Goal: Transaction & Acquisition: Purchase product/service

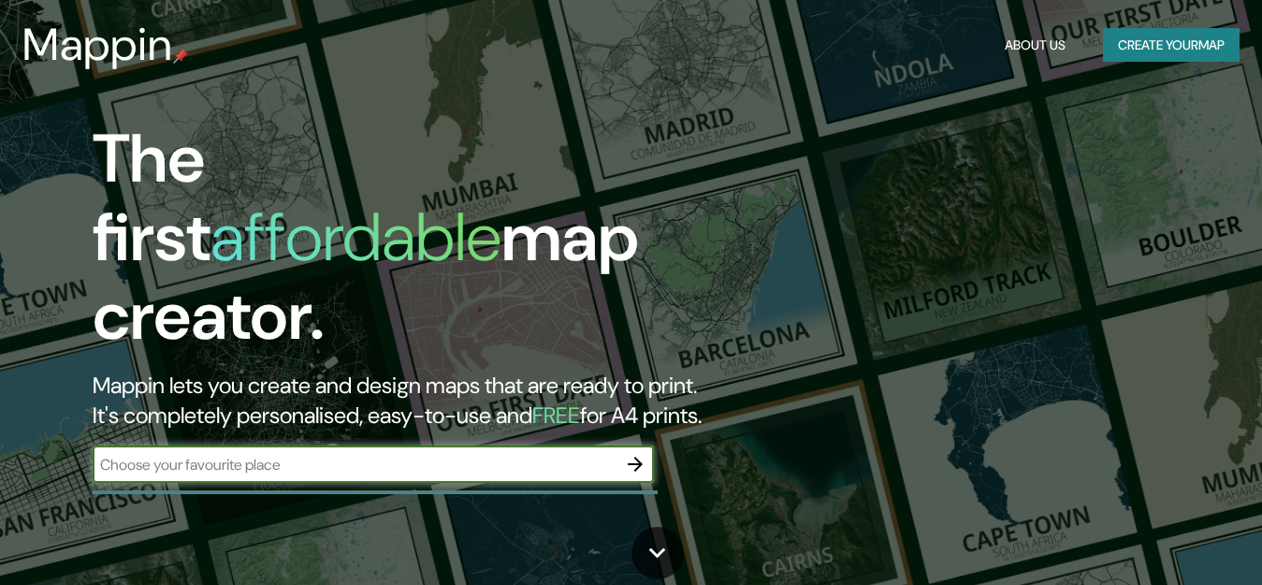
click at [352, 454] on input "text" at bounding box center [355, 465] width 524 height 22
type input "la plata"
click at [230, 454] on input "la plata" at bounding box center [355, 465] width 524 height 22
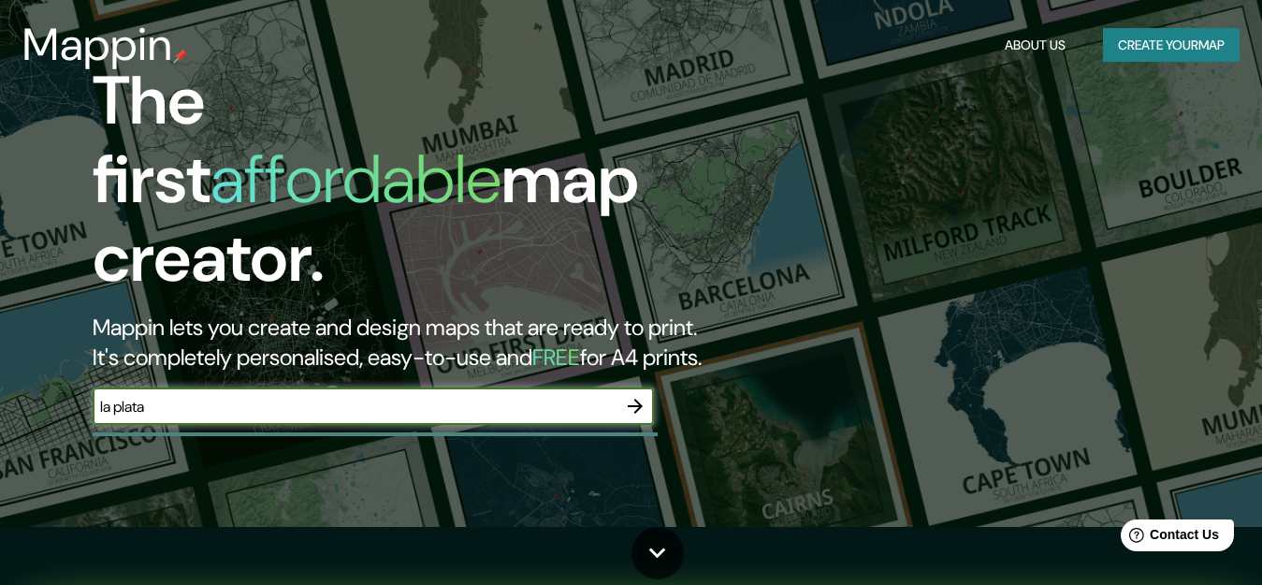
click at [637, 399] on icon "button" at bounding box center [635, 406] width 15 height 15
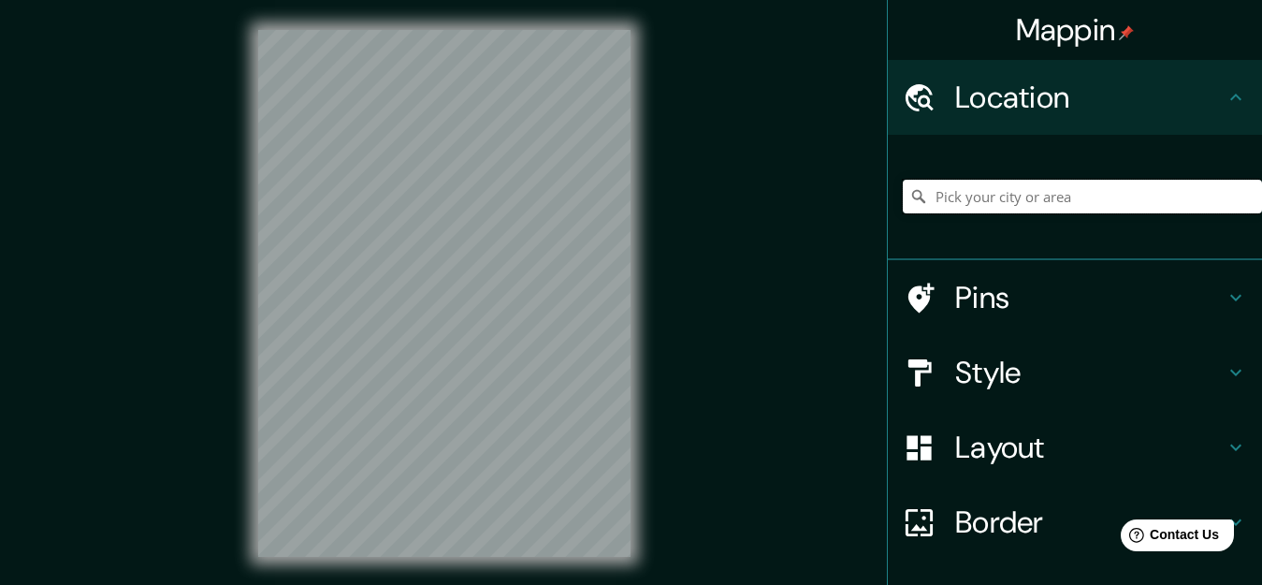
click at [1052, 180] on input "Pick your city or area" at bounding box center [1082, 197] width 359 height 34
click at [1052, 197] on input "Pick your city or area" at bounding box center [1082, 197] width 359 height 34
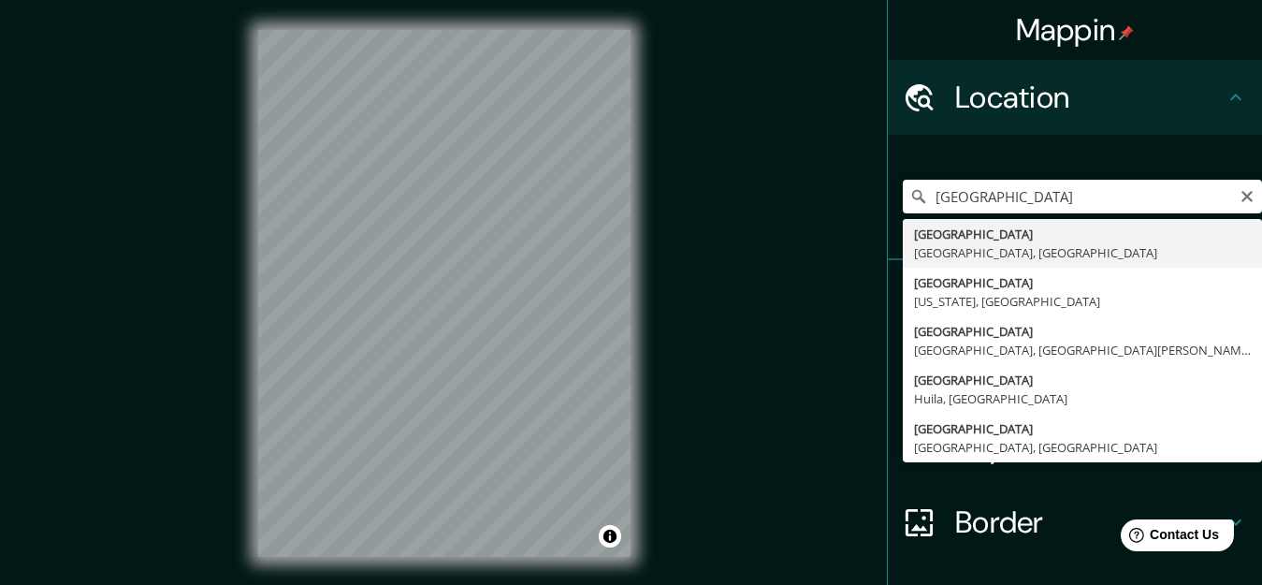
type input "[GEOGRAPHIC_DATA], [GEOGRAPHIC_DATA], [GEOGRAPHIC_DATA]"
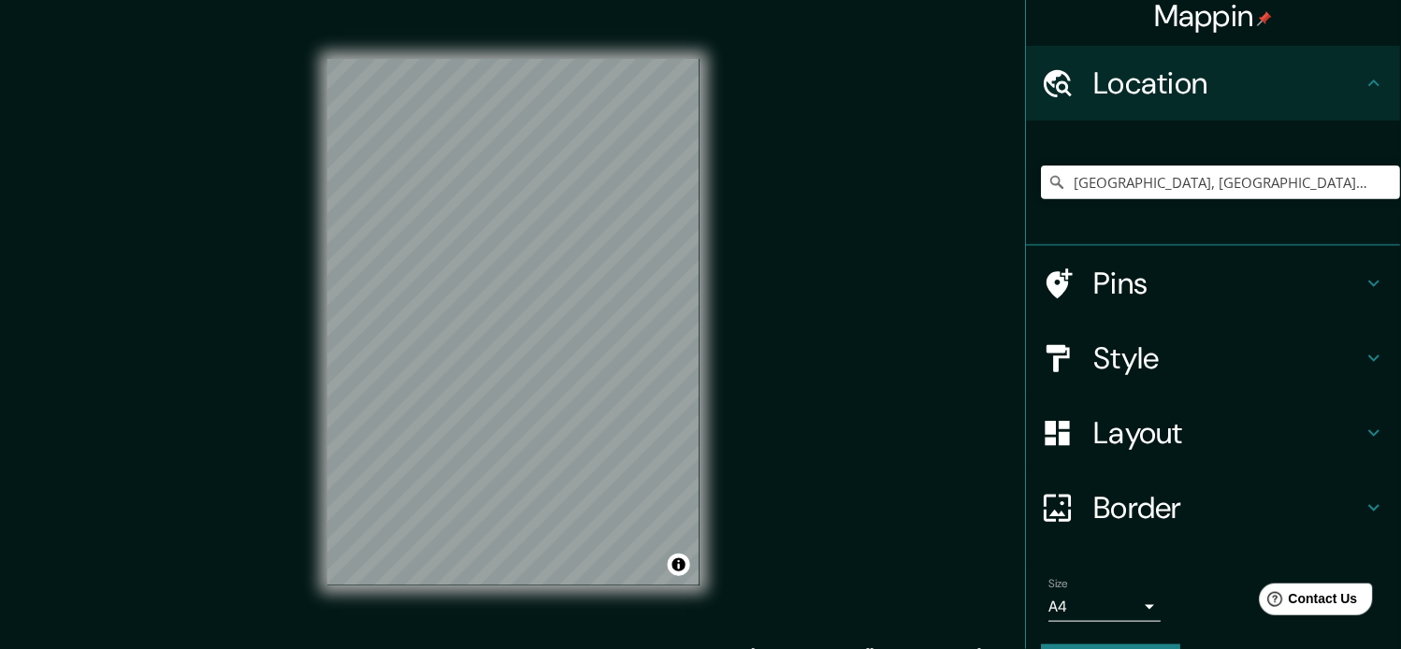
scroll to position [13, 0]
click at [1127, 584] on body "Mappin Location [GEOGRAPHIC_DATA], [GEOGRAPHIC_DATA], [GEOGRAPHIC_DATA] Pins St…" at bounding box center [700, 324] width 1401 height 649
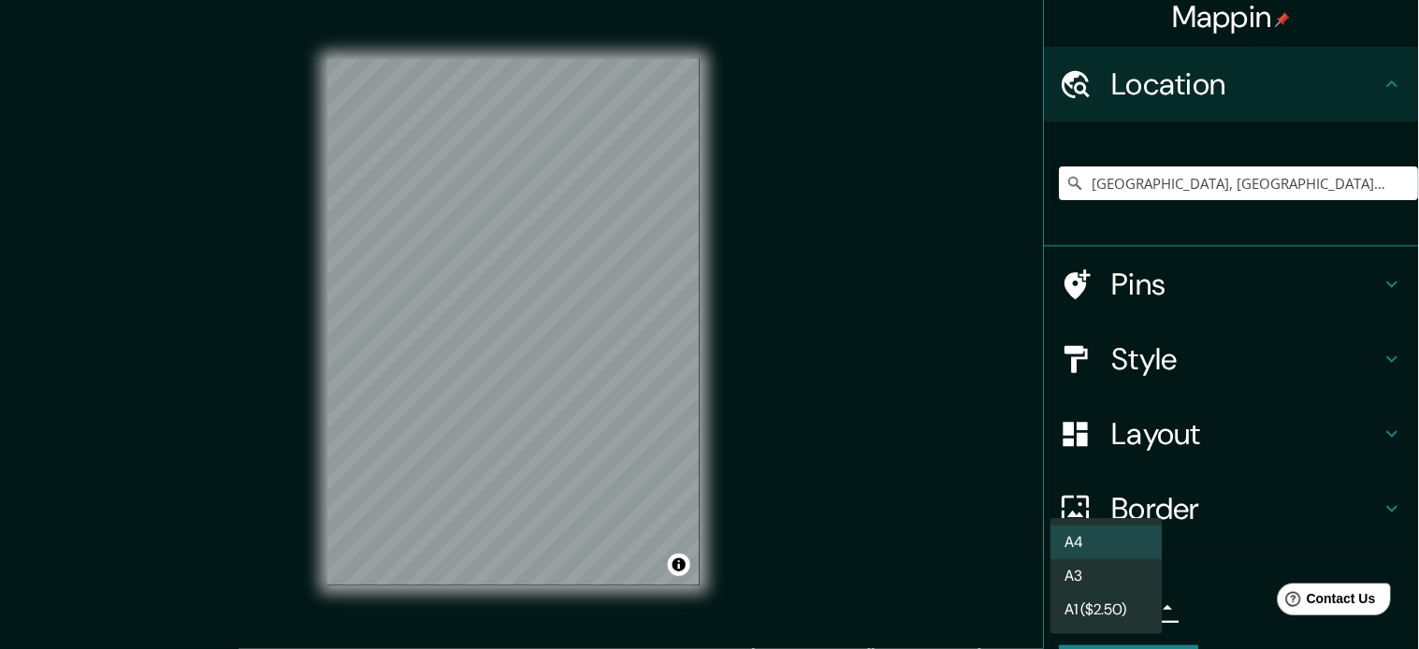
click at [1124, 578] on li "A3" at bounding box center [1107, 576] width 112 height 34
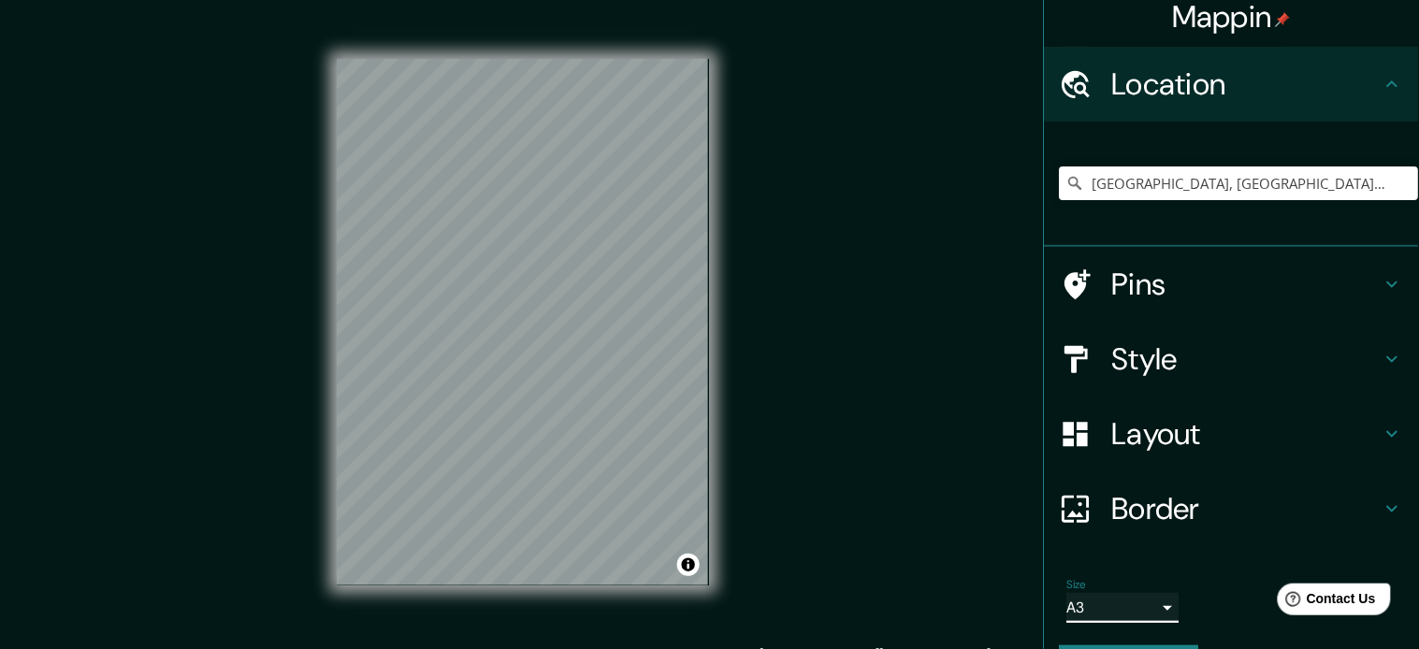
type input "a4"
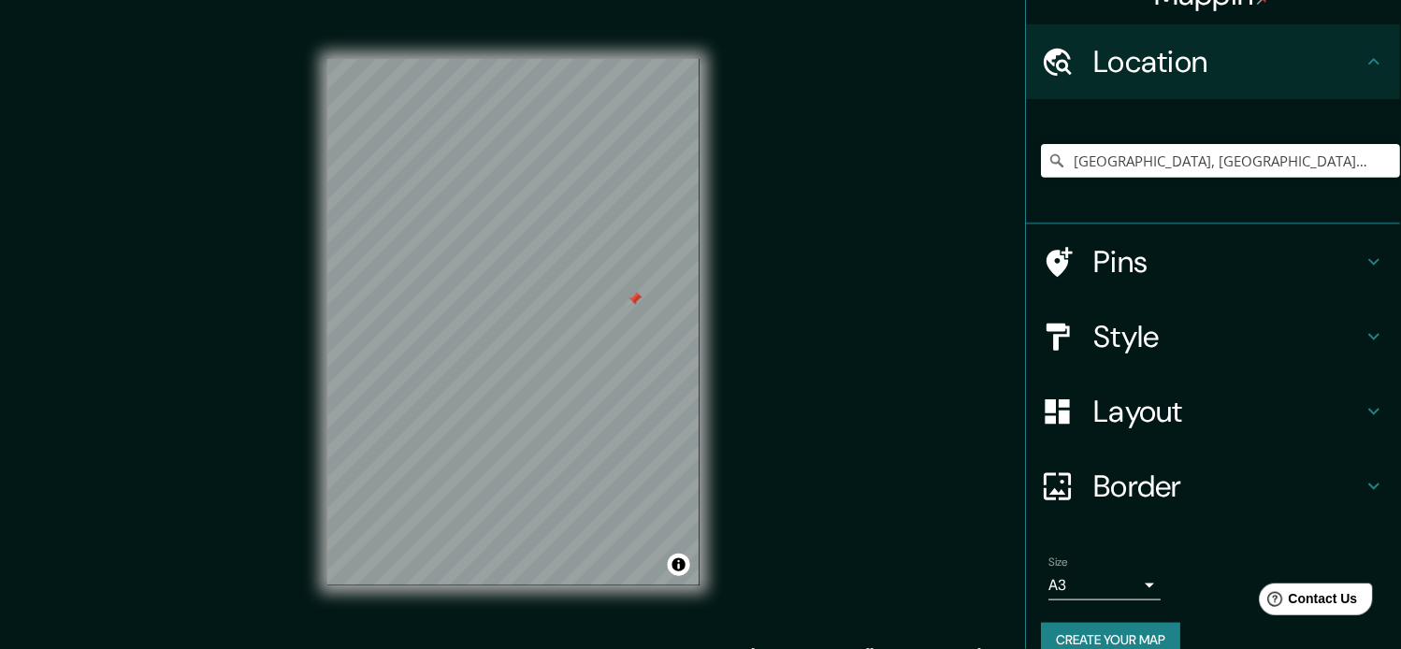
scroll to position [63, 0]
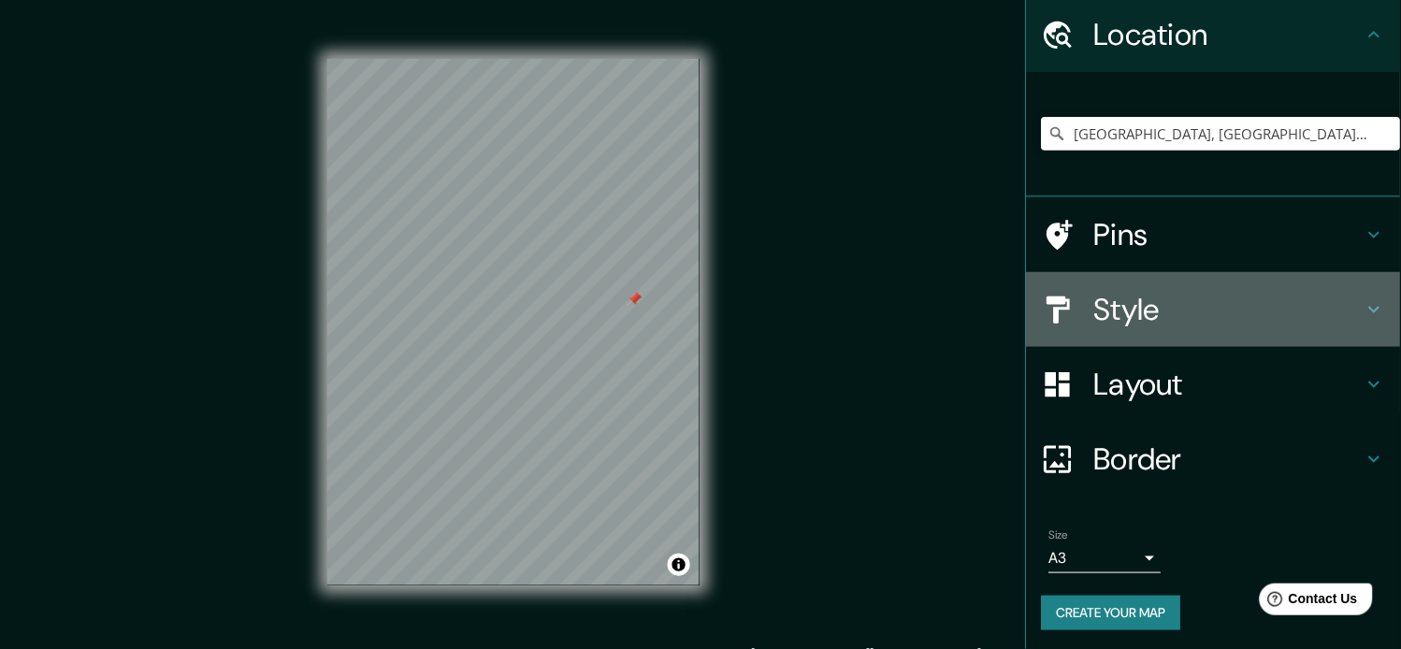
click at [1261, 301] on h4 "Style" at bounding box center [1229, 309] width 269 height 37
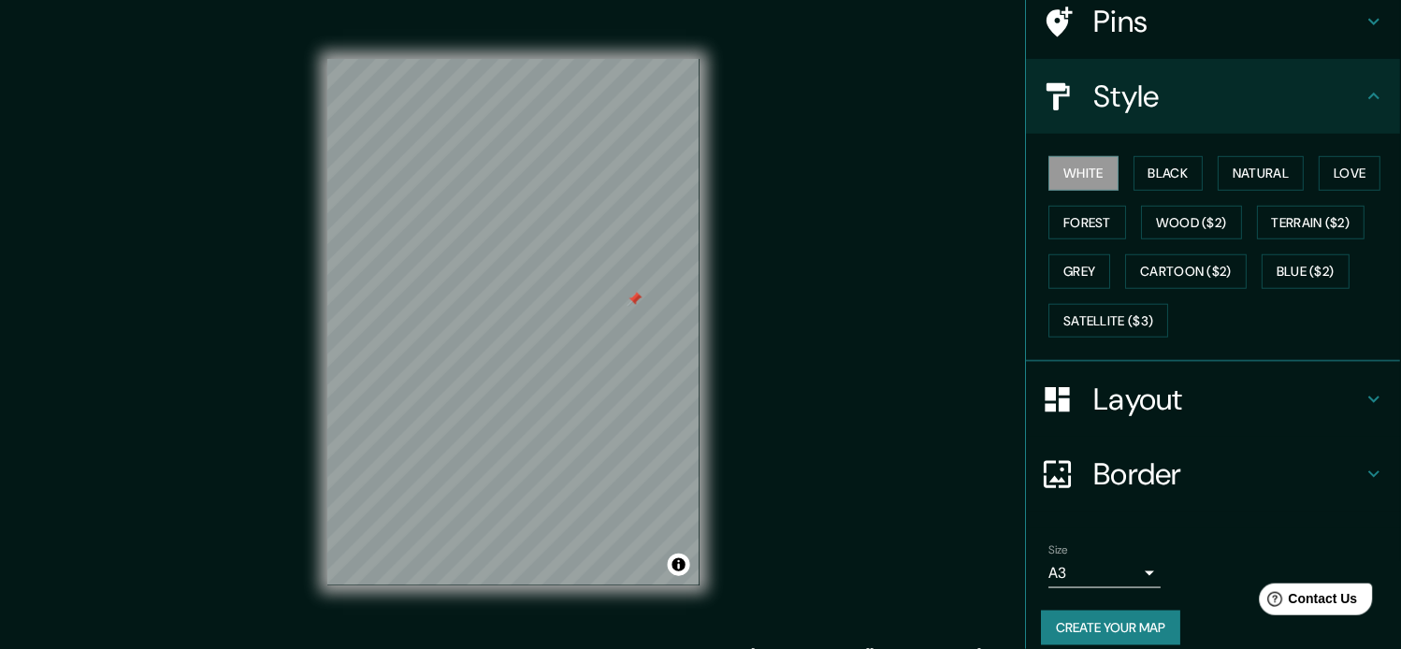
scroll to position [168, 0]
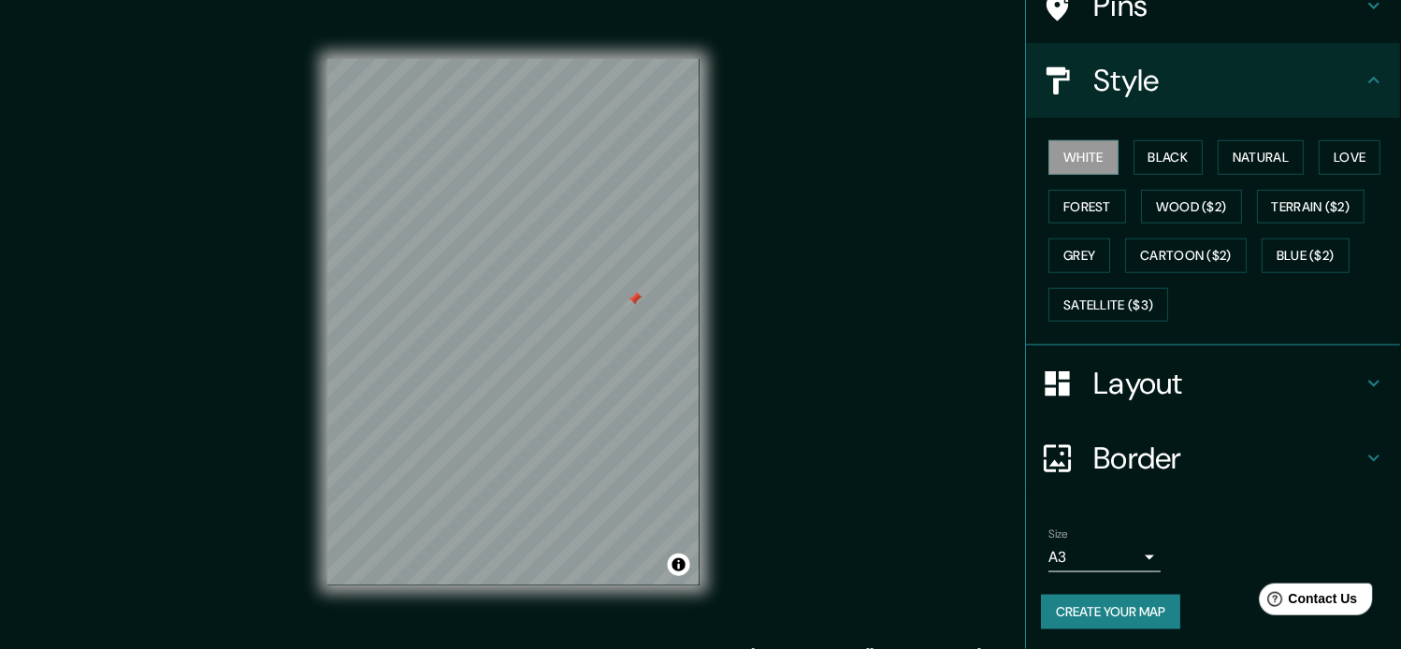
click at [1261, 442] on div "Border" at bounding box center [1214, 458] width 374 height 75
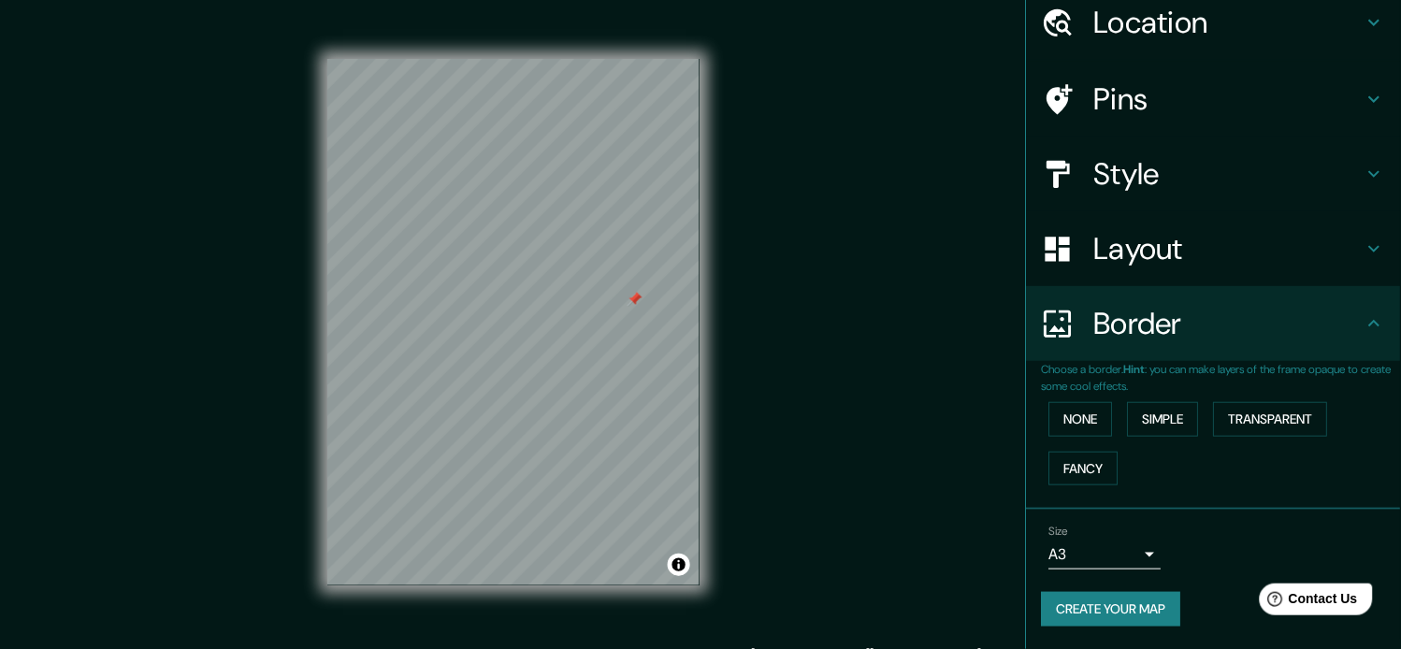
scroll to position [72, 0]
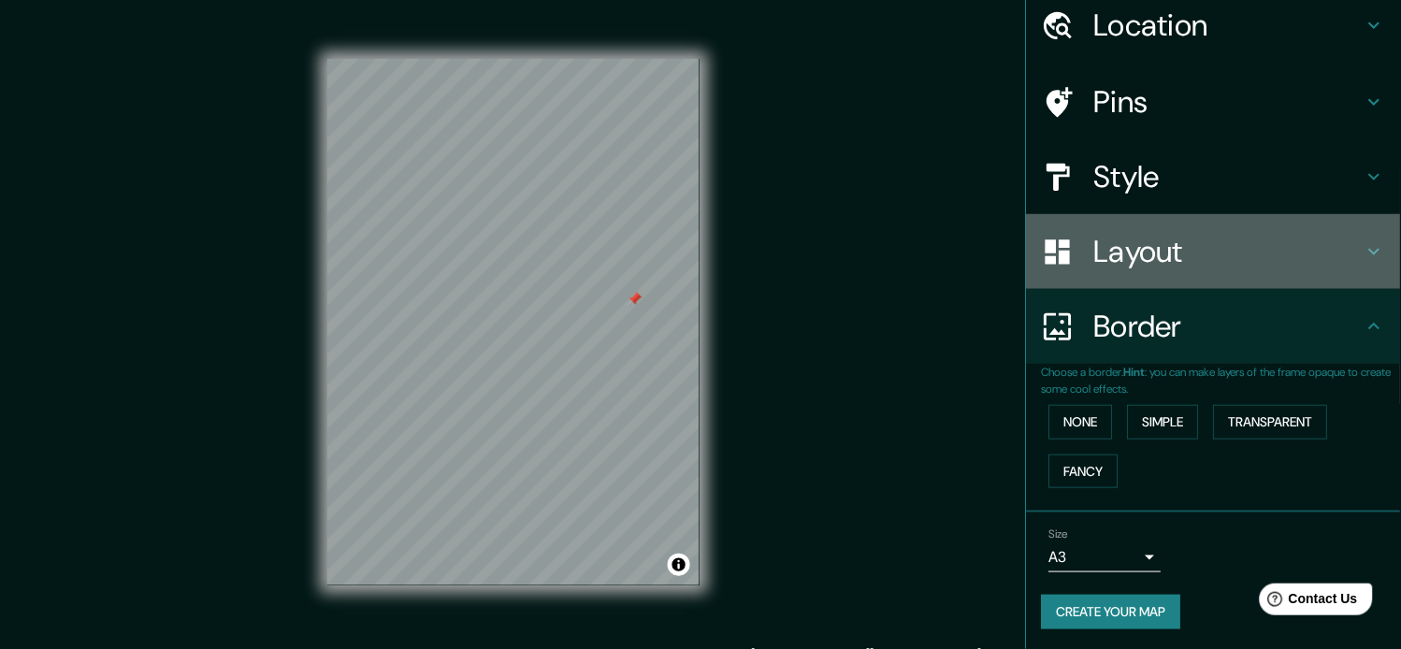
click at [1153, 243] on h4 "Layout" at bounding box center [1229, 251] width 269 height 37
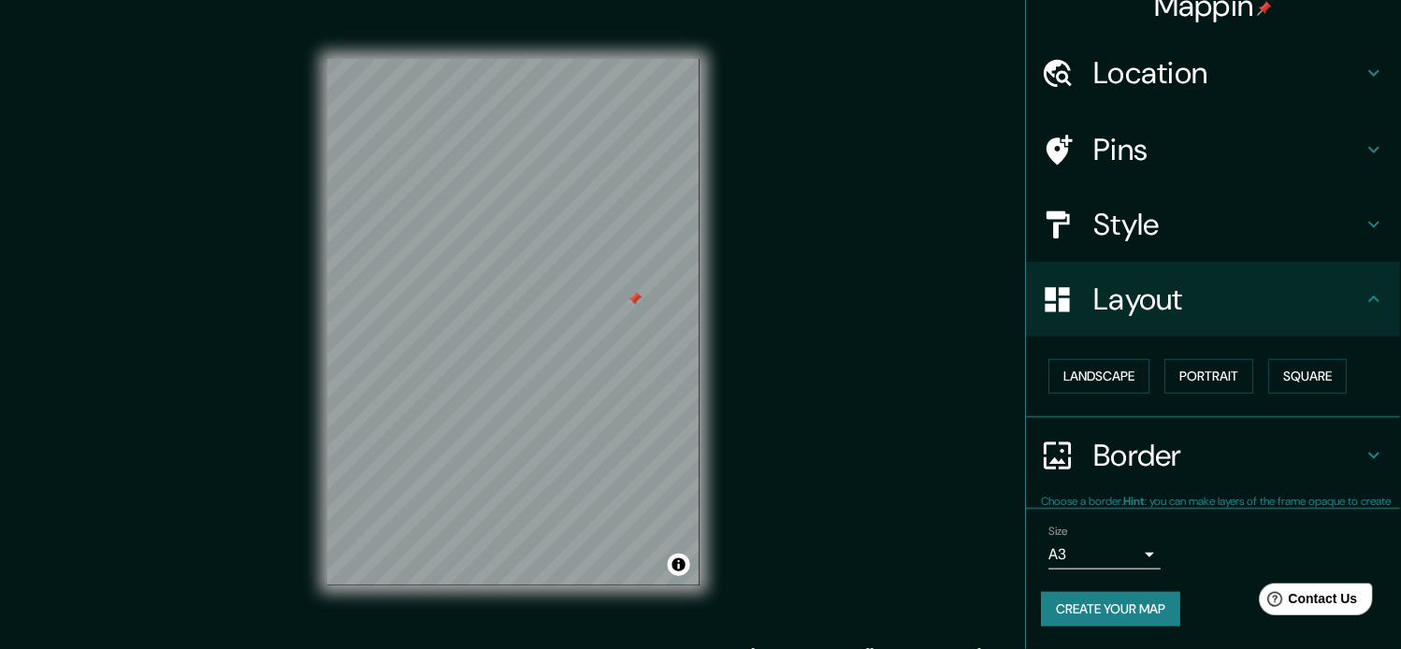
scroll to position [21, 0]
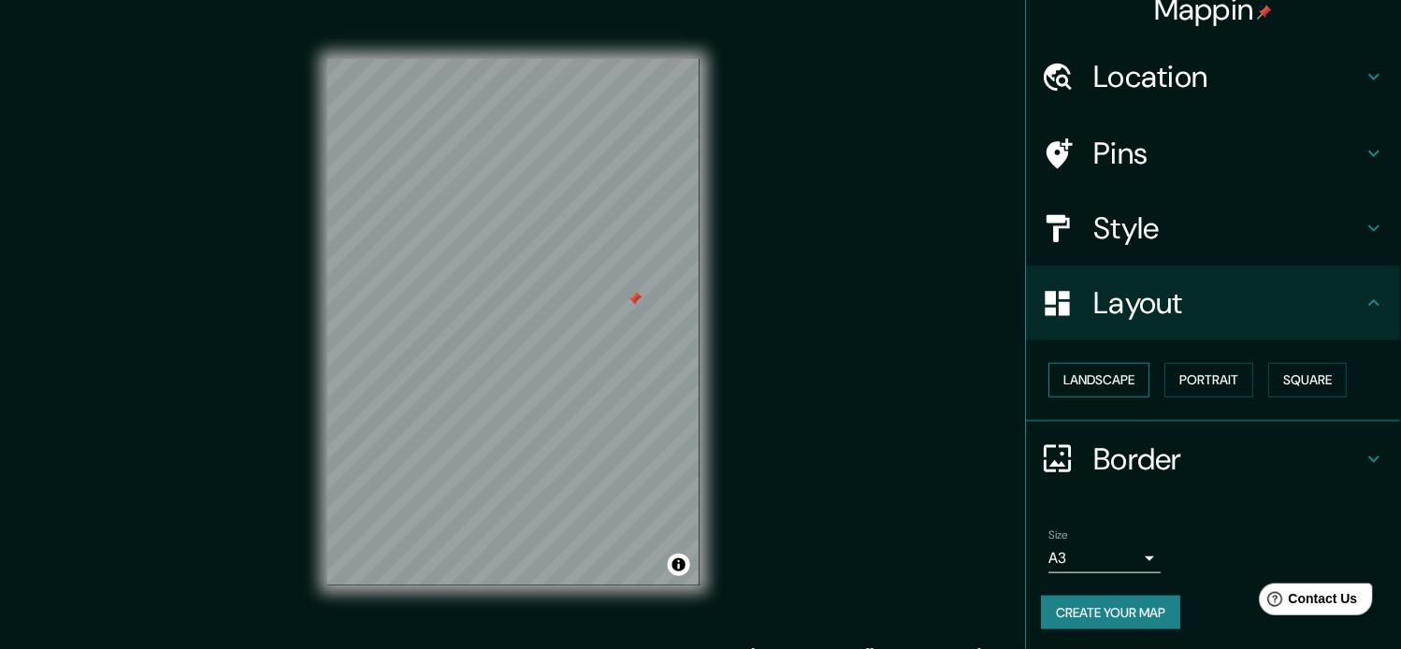
click at [1082, 382] on button "Landscape" at bounding box center [1100, 380] width 101 height 35
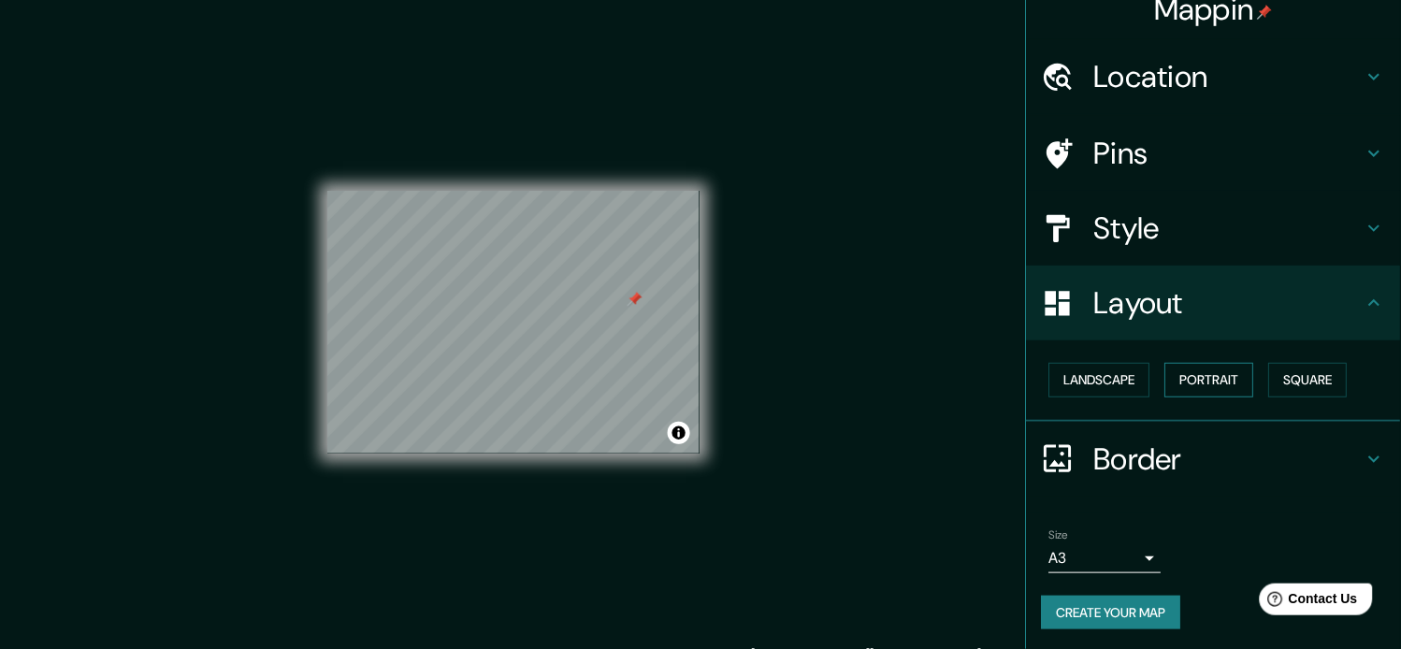
click at [1199, 376] on button "Portrait" at bounding box center [1210, 380] width 89 height 35
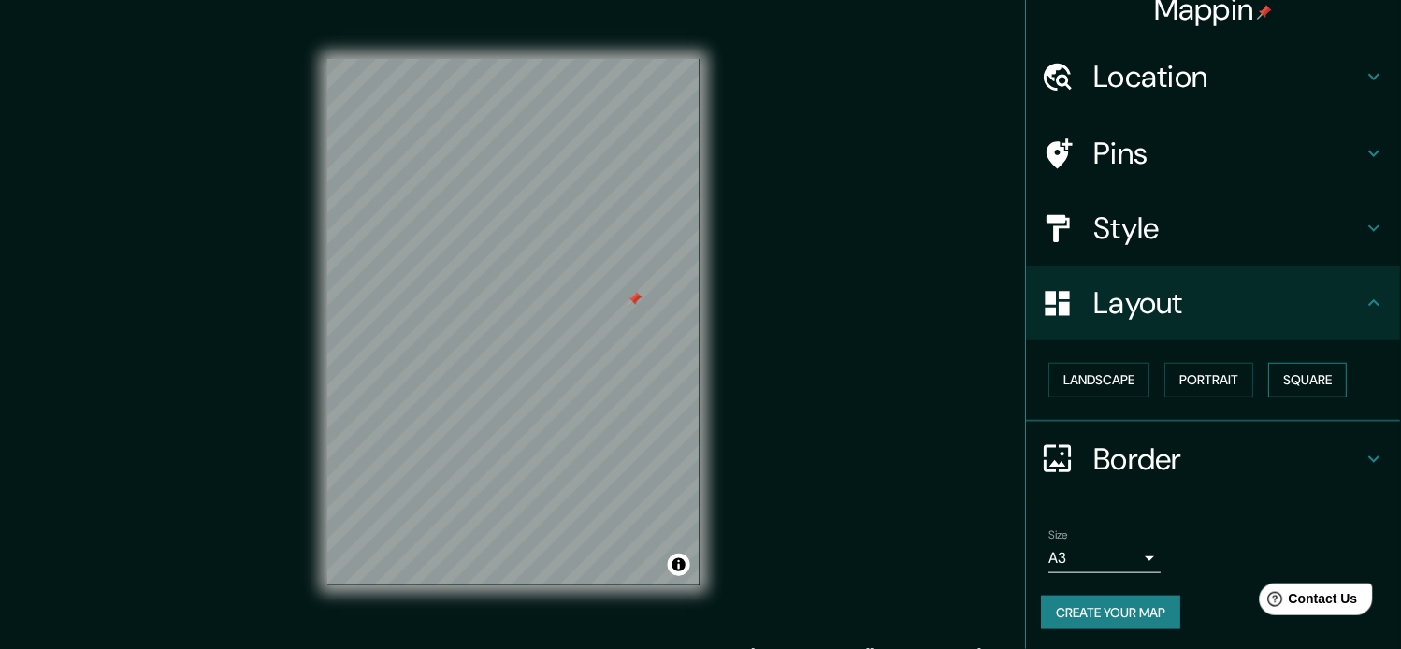
click at [1261, 374] on button "Square" at bounding box center [1308, 380] width 79 height 35
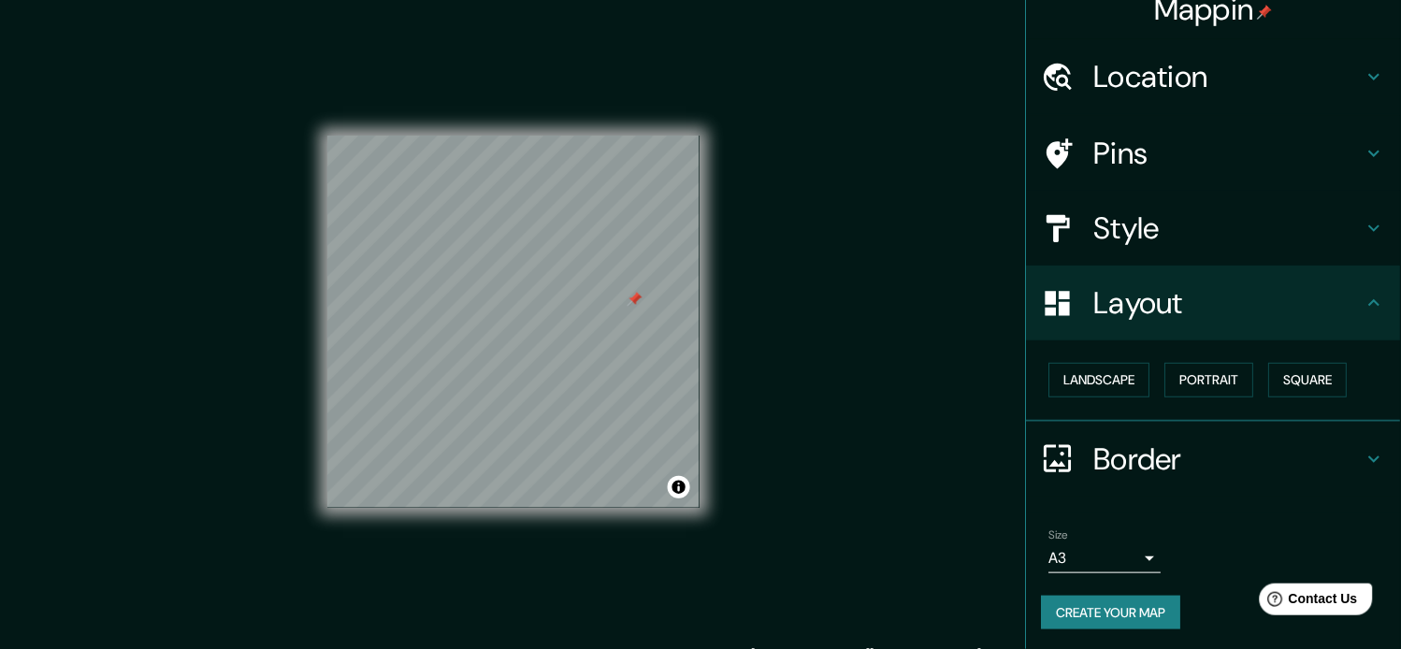
click at [1172, 228] on h4 "Style" at bounding box center [1229, 228] width 269 height 37
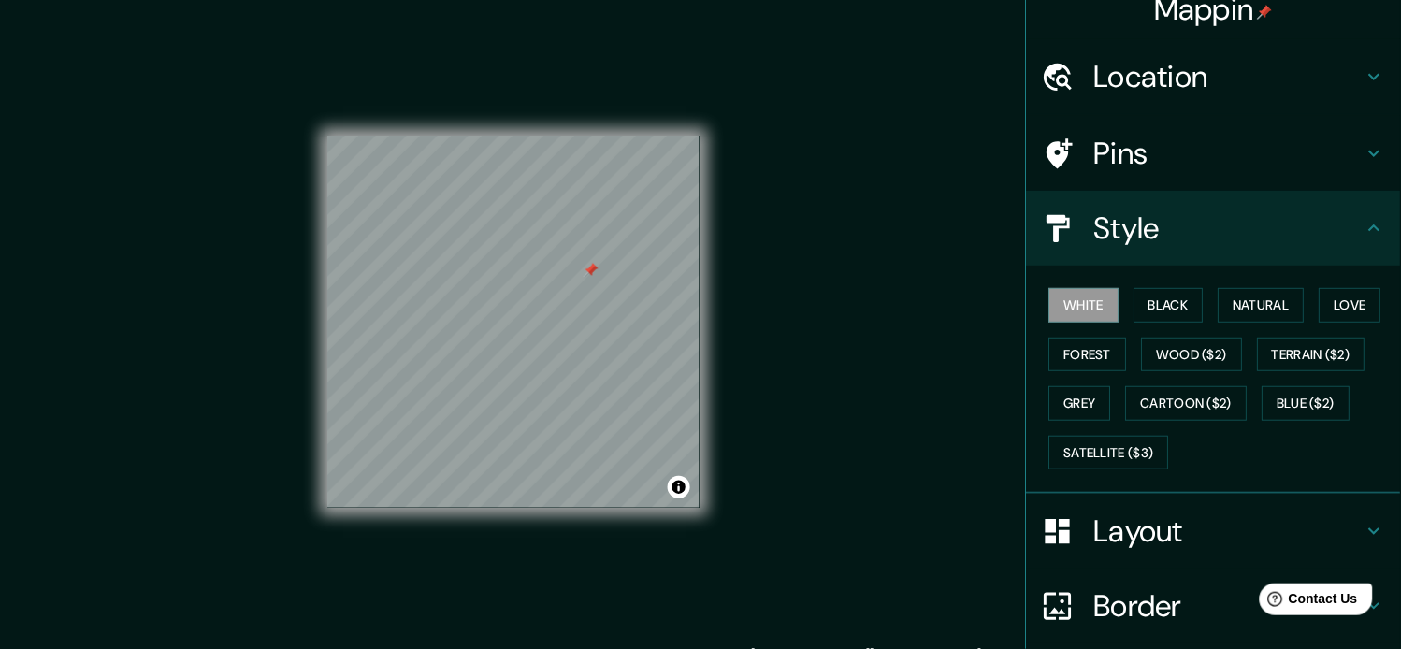
scroll to position [24, 0]
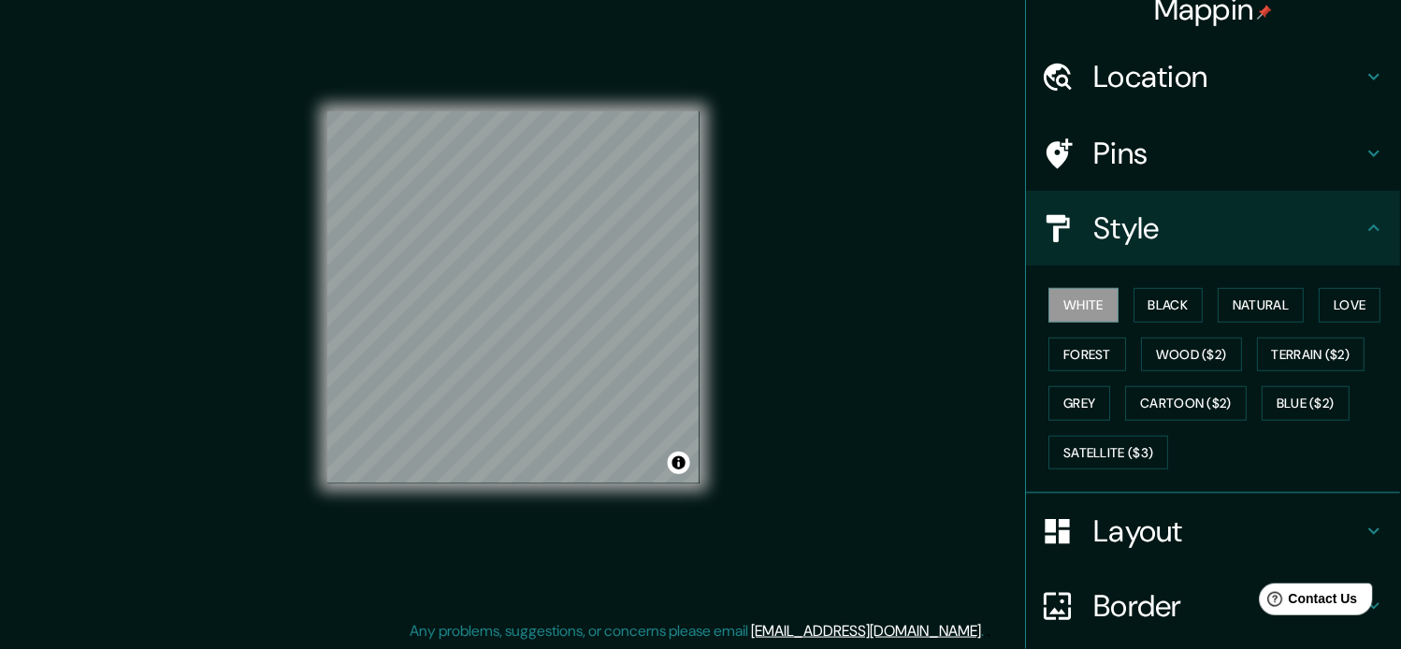
click at [1123, 530] on h4 "Layout" at bounding box center [1229, 531] width 269 height 37
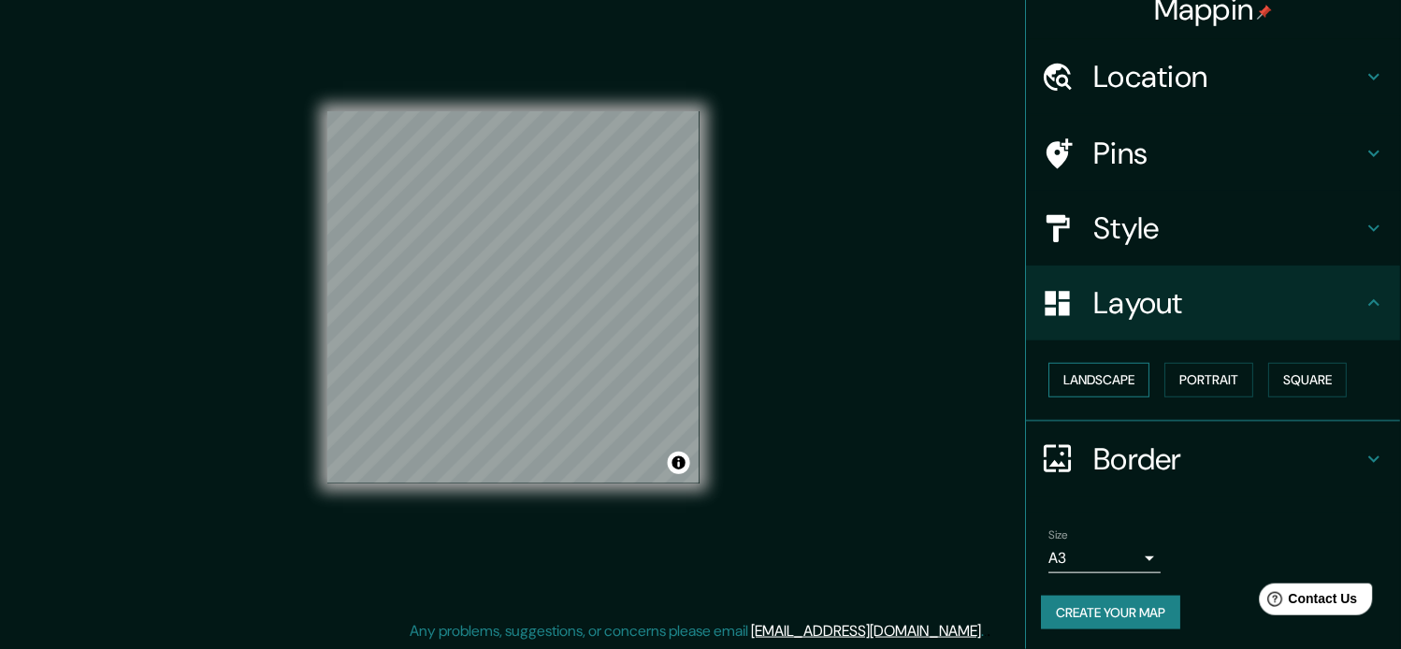
click at [1088, 380] on button "Landscape" at bounding box center [1100, 380] width 101 height 35
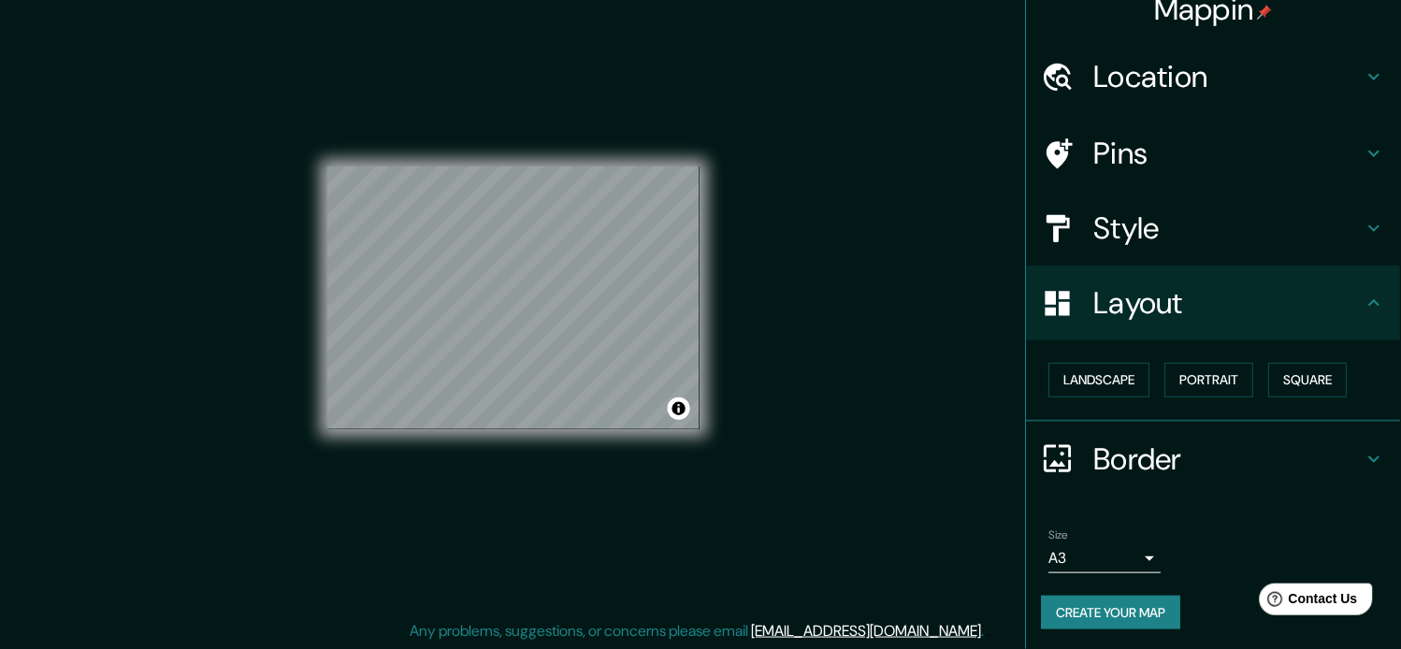
click at [1261, 80] on div "Location" at bounding box center [1214, 76] width 374 height 75
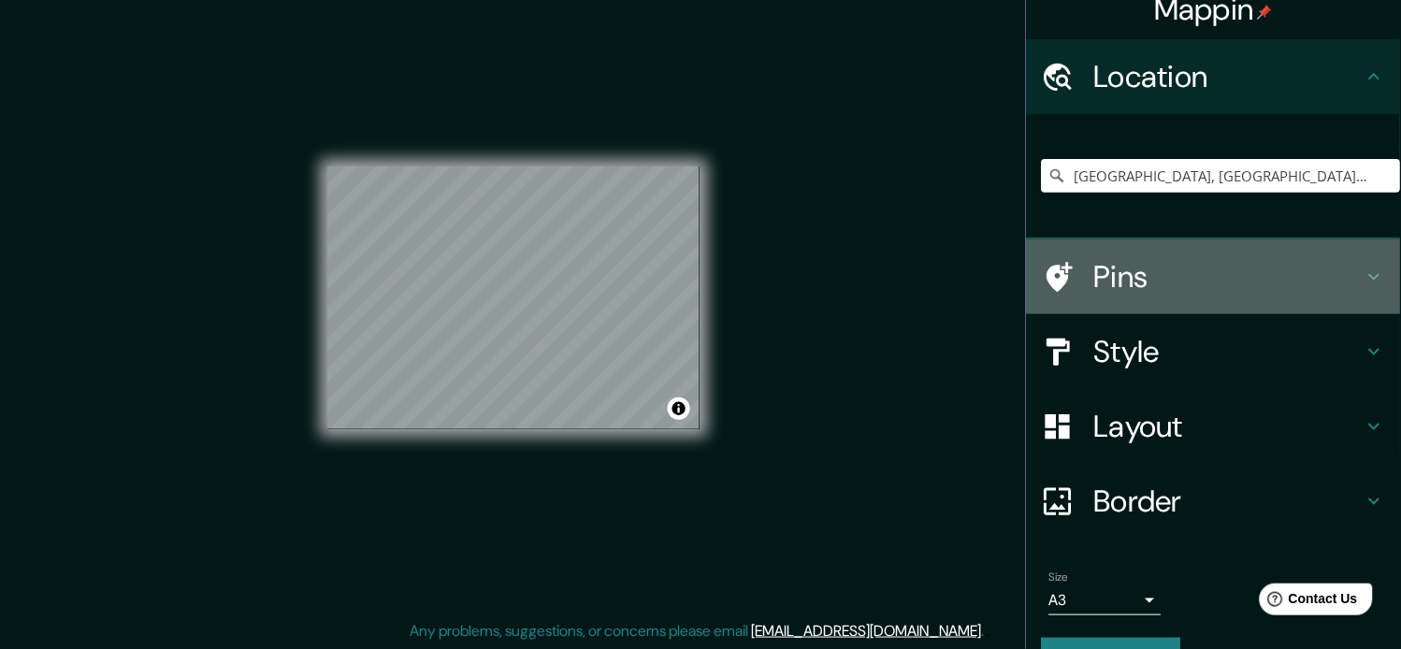
click at [1261, 290] on div "Pins" at bounding box center [1214, 276] width 374 height 75
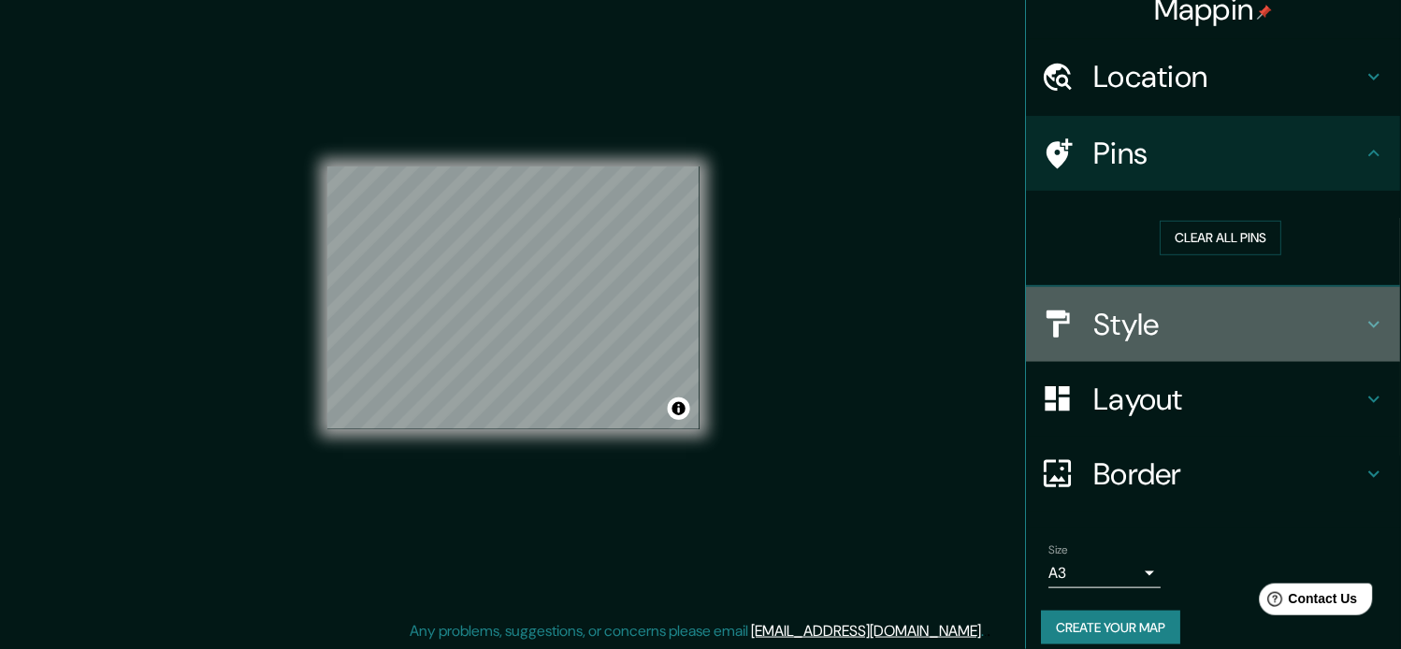
click at [1261, 324] on icon at bounding box center [1375, 324] width 22 height 22
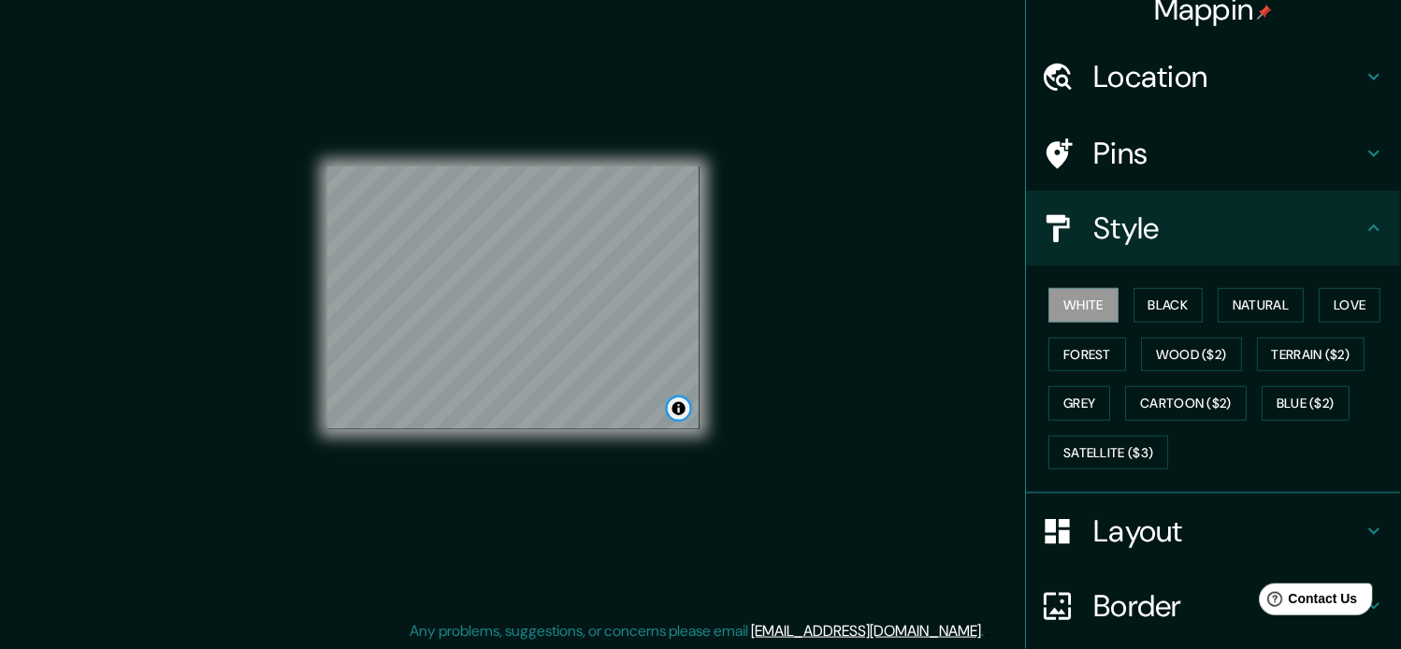
click at [675, 408] on button "Toggle attribution" at bounding box center [679, 409] width 22 height 22
click at [678, 410] on button "Toggle attribution" at bounding box center [679, 409] width 22 height 22
click at [680, 413] on button "Toggle attribution" at bounding box center [679, 409] width 22 height 22
click at [638, 412] on link "Improve this map" at bounding box center [618, 408] width 93 height 13
click at [1230, 152] on h4 "Pins" at bounding box center [1229, 153] width 269 height 37
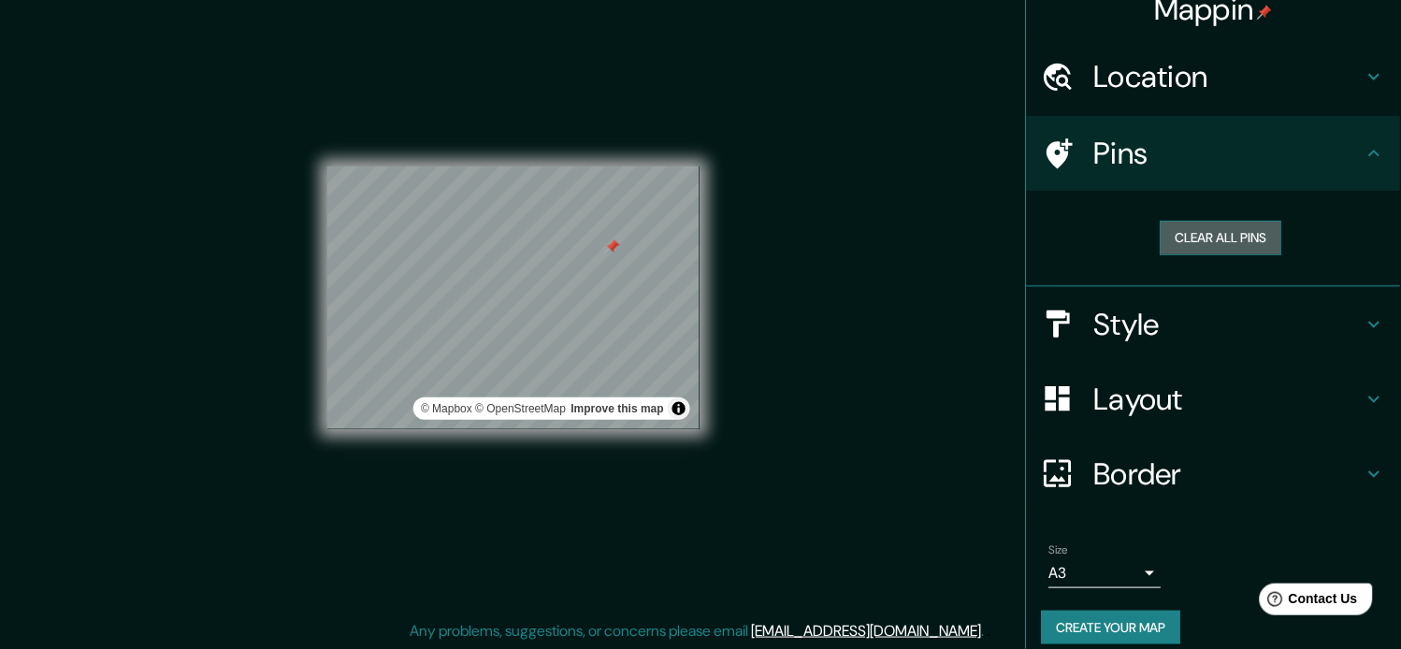
click at [1169, 245] on button "Clear all pins" at bounding box center [1222, 238] width 122 height 35
click at [1261, 144] on h4 "Pins" at bounding box center [1229, 153] width 269 height 37
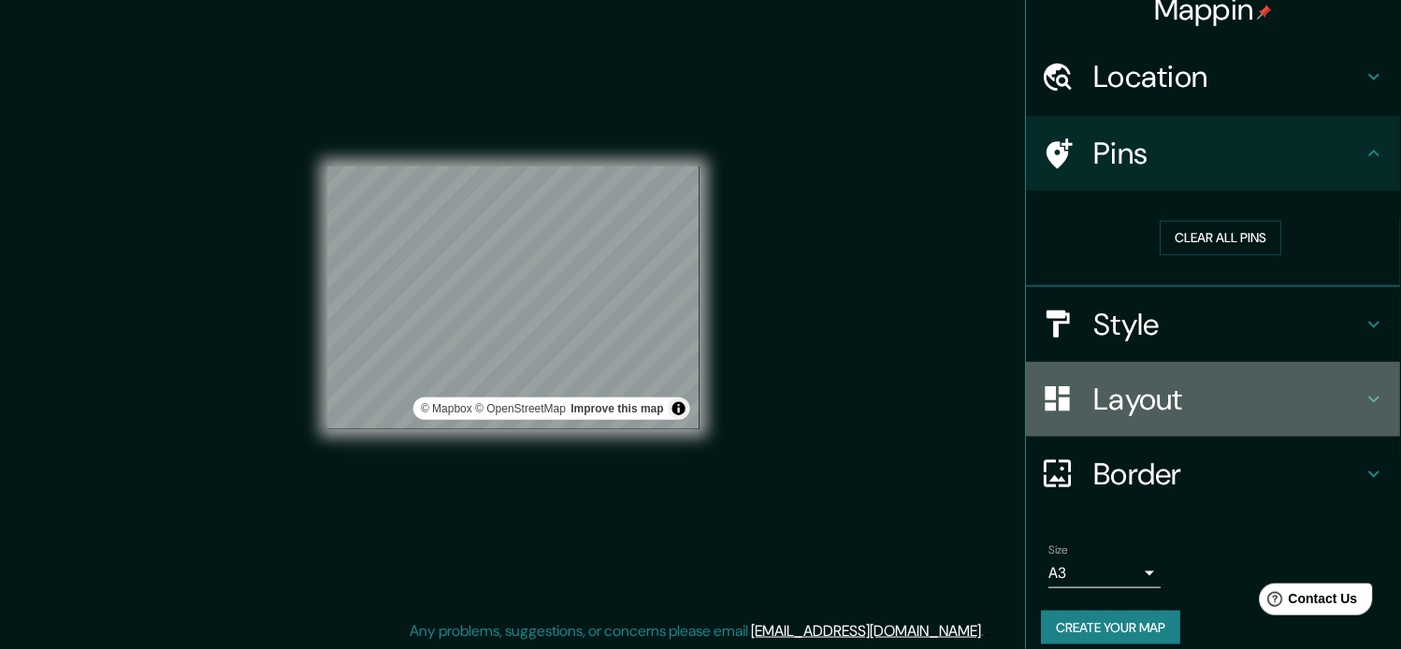
click at [1261, 399] on icon at bounding box center [1375, 399] width 11 height 7
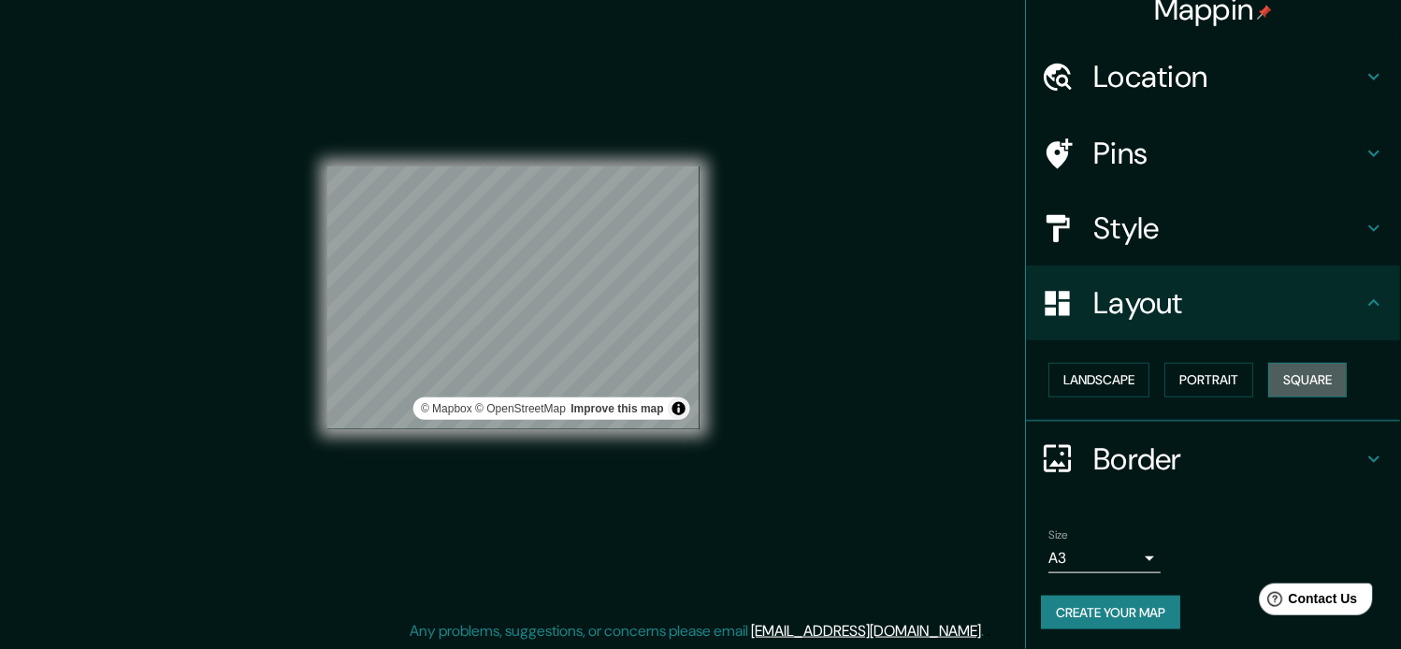
click at [1261, 372] on button "Square" at bounding box center [1308, 380] width 79 height 35
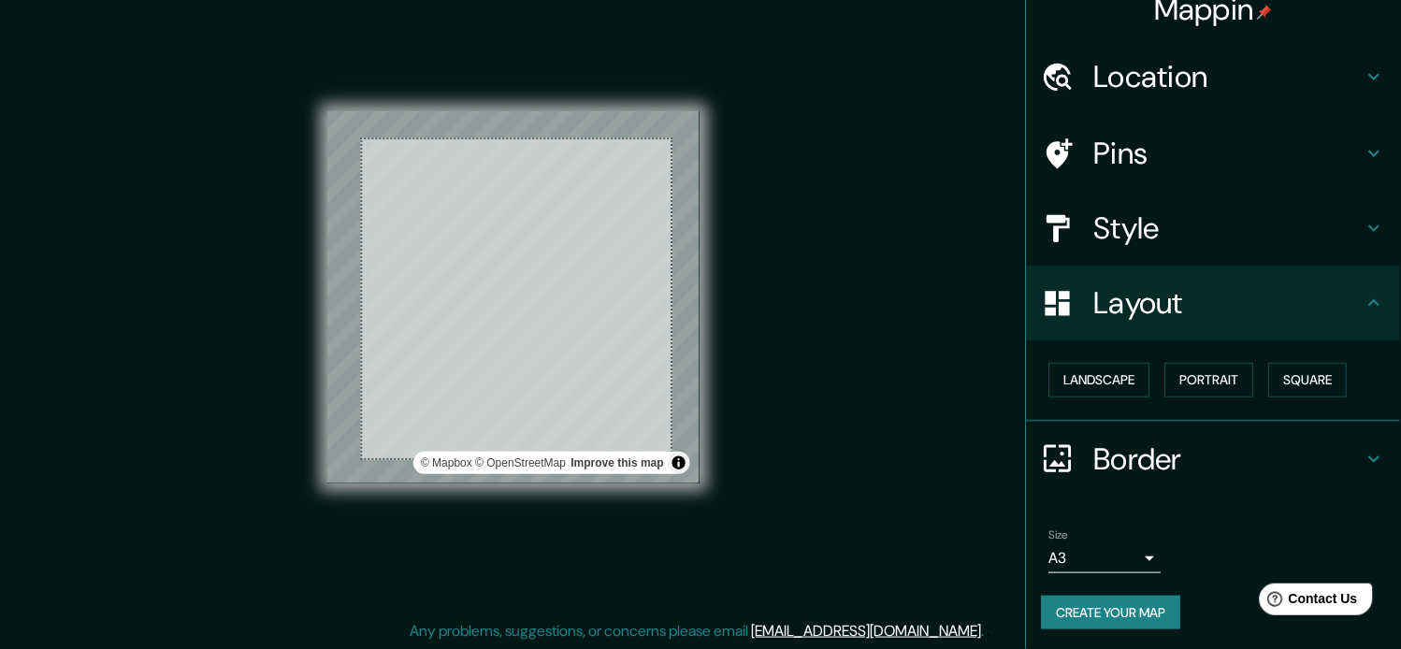
click at [670, 457] on div "© Mapbox © OpenStreetMap Improve this map" at bounding box center [513, 297] width 372 height 372
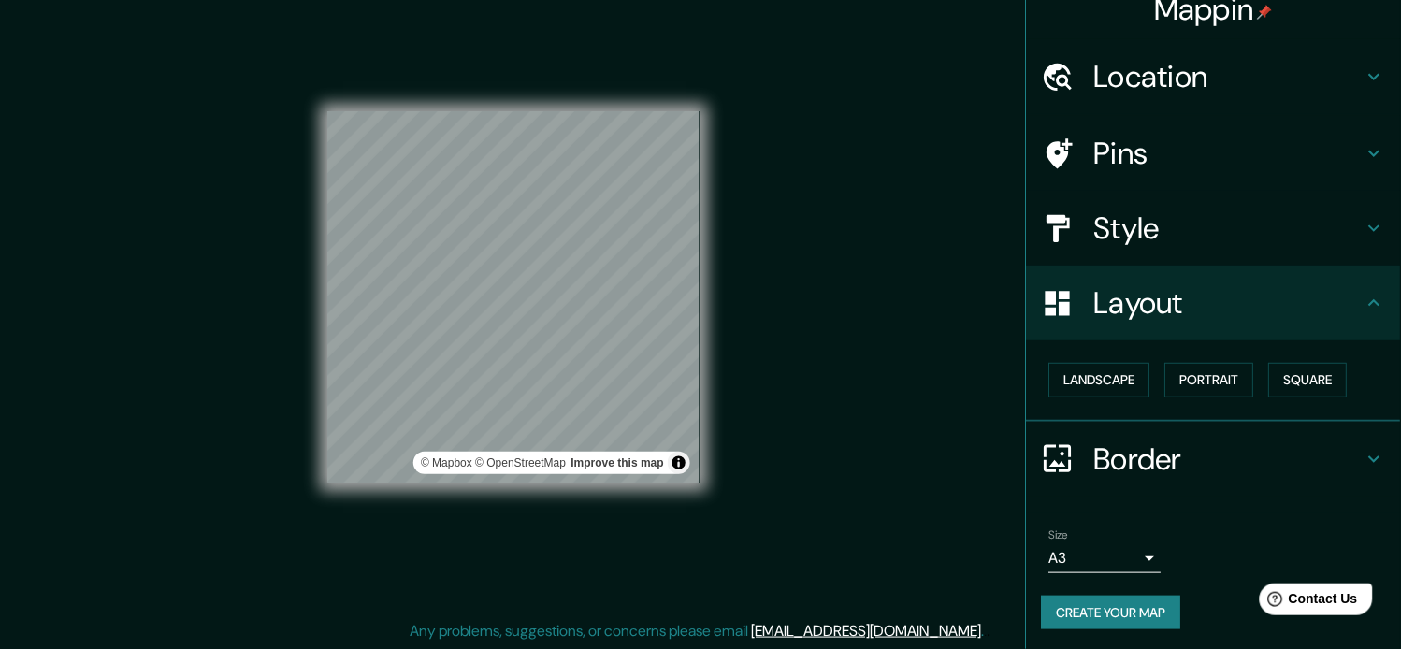
click at [1166, 584] on button "Create your map" at bounding box center [1111, 613] width 139 height 35
click at [1139, 584] on button "Create your map" at bounding box center [1111, 613] width 139 height 35
drag, startPoint x: 1390, startPoint y: 593, endPoint x: 138, endPoint y: 49, distance: 1365.9
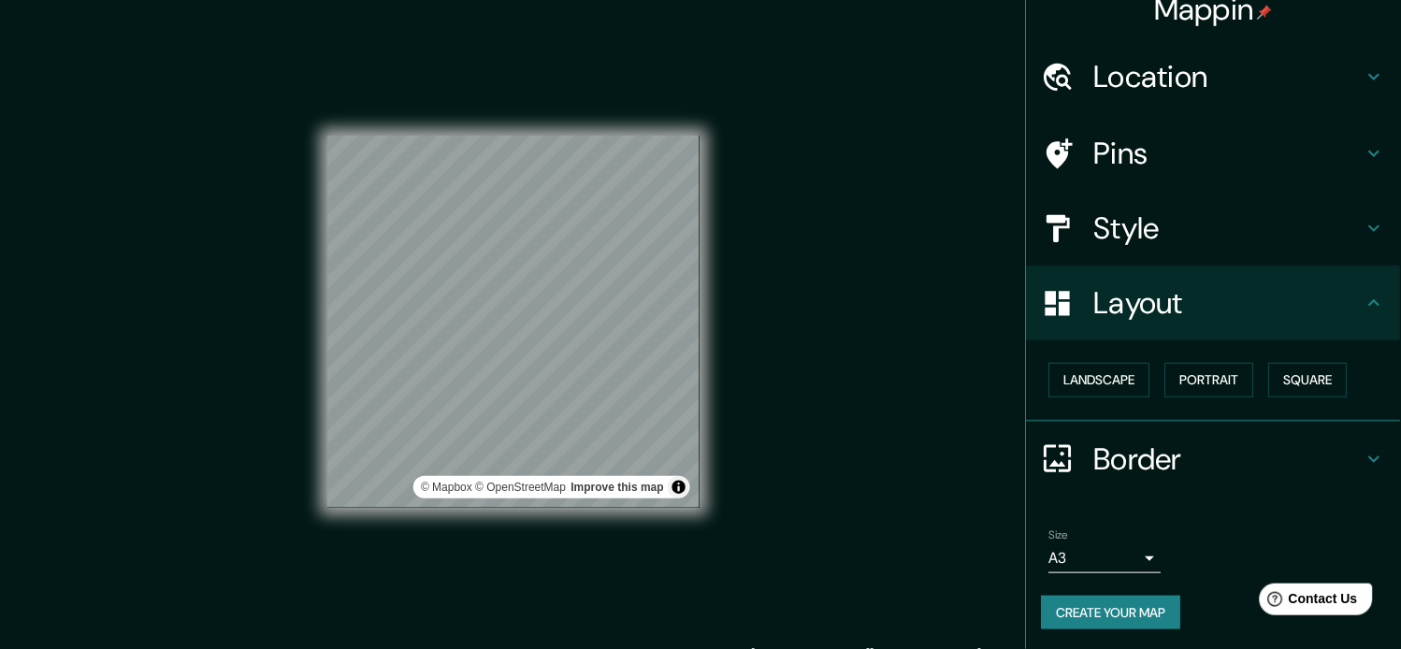
scroll to position [24, 0]
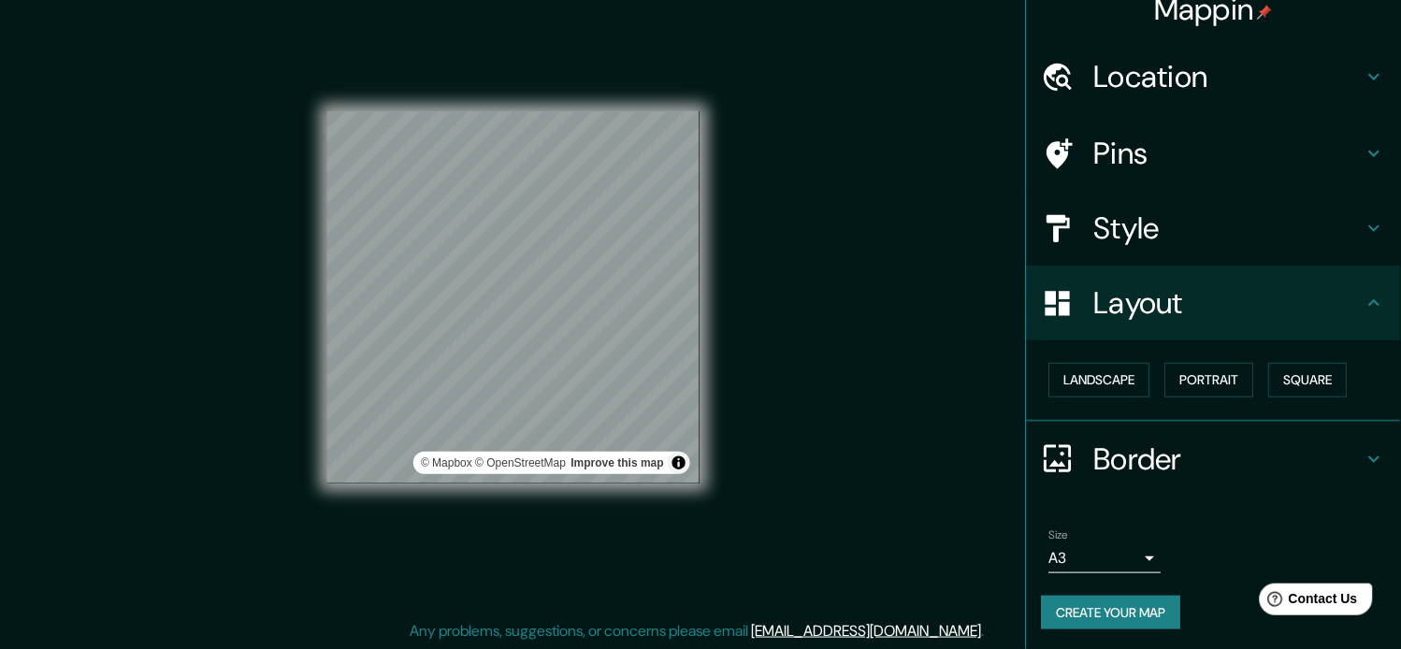
click at [1083, 584] on button "Create your map" at bounding box center [1111, 613] width 139 height 35
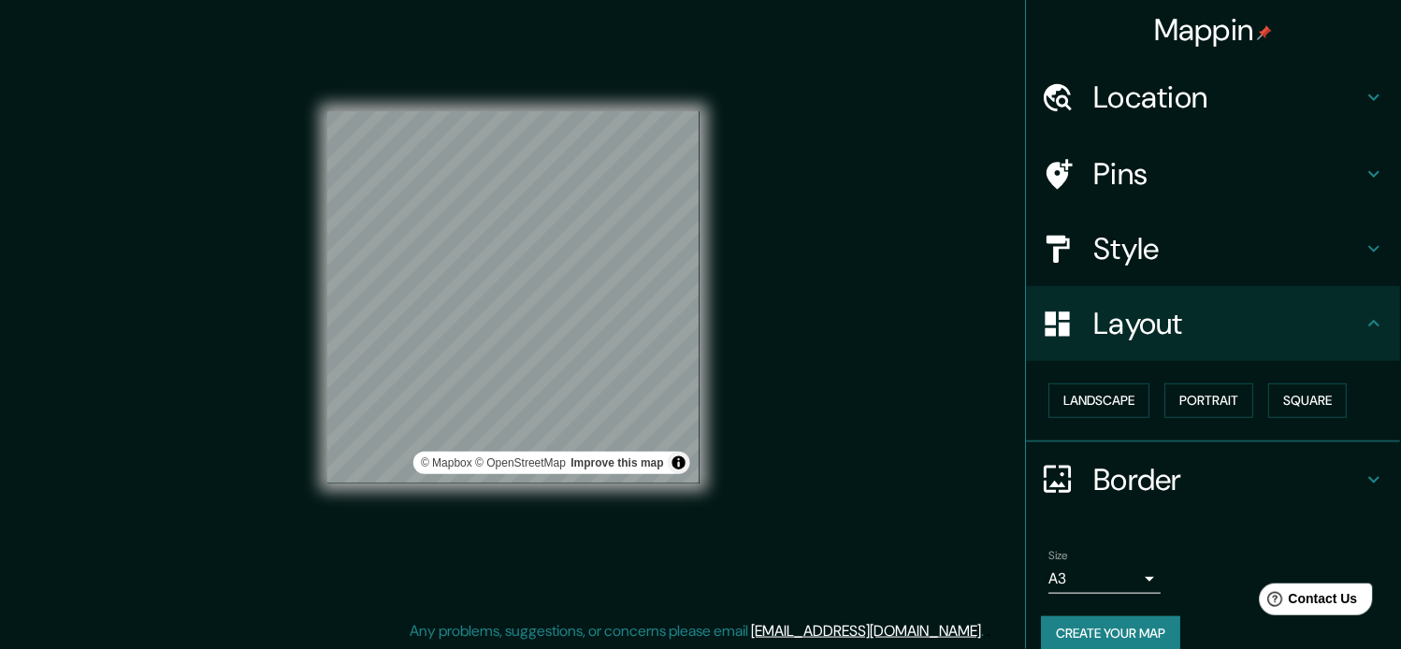
scroll to position [21, 0]
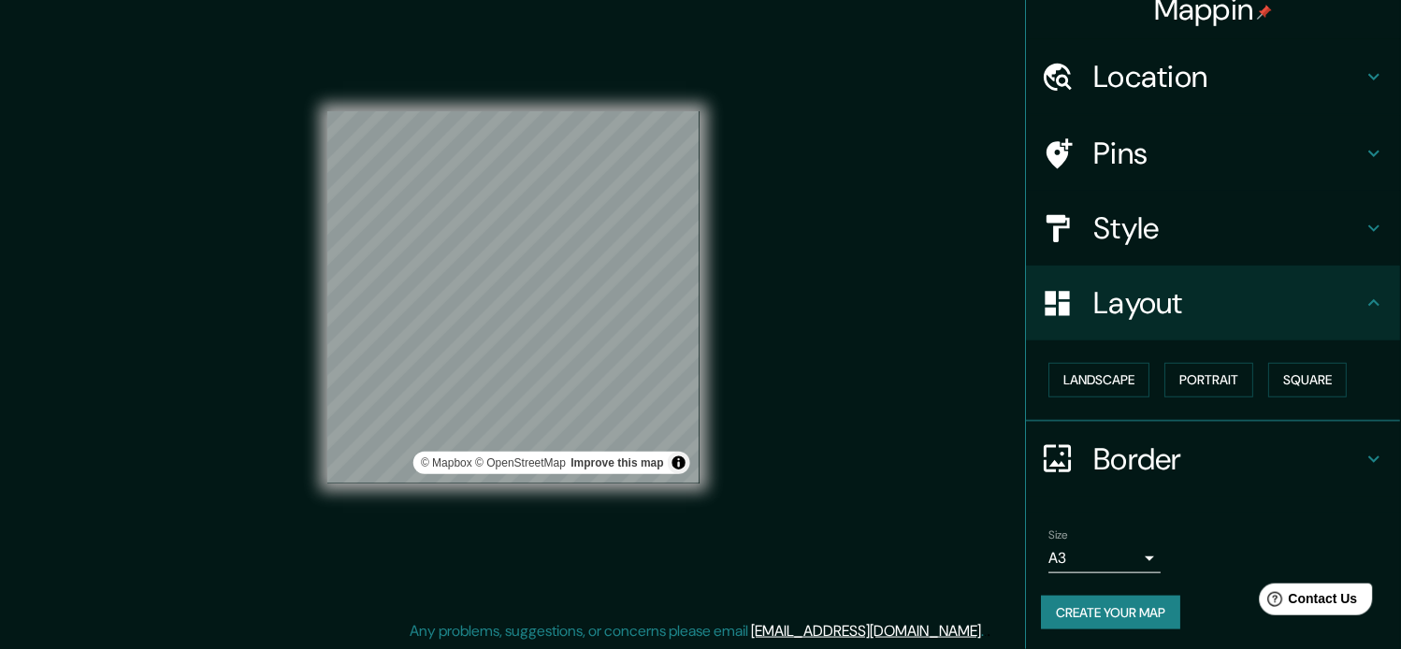
click at [1261, 461] on icon at bounding box center [1375, 459] width 22 height 22
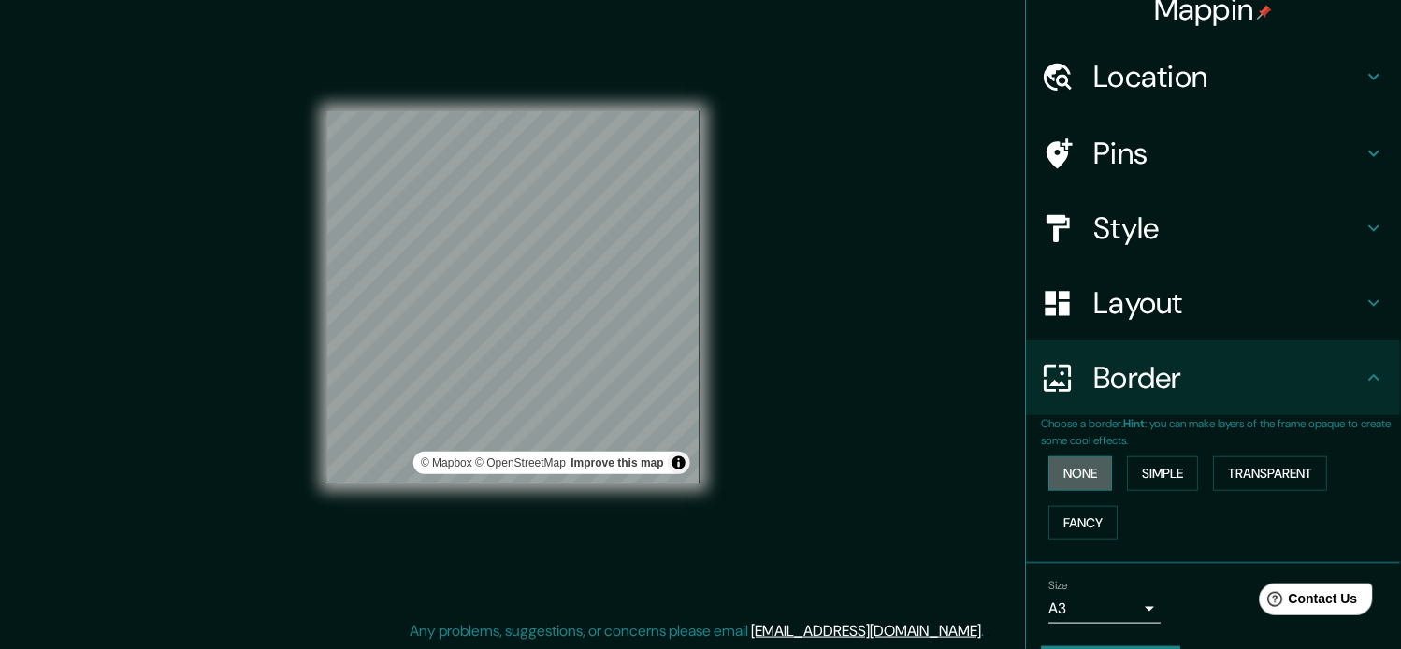
click at [1067, 483] on button "None" at bounding box center [1082, 474] width 64 height 35
click at [1128, 475] on button "Simple" at bounding box center [1163, 474] width 71 height 35
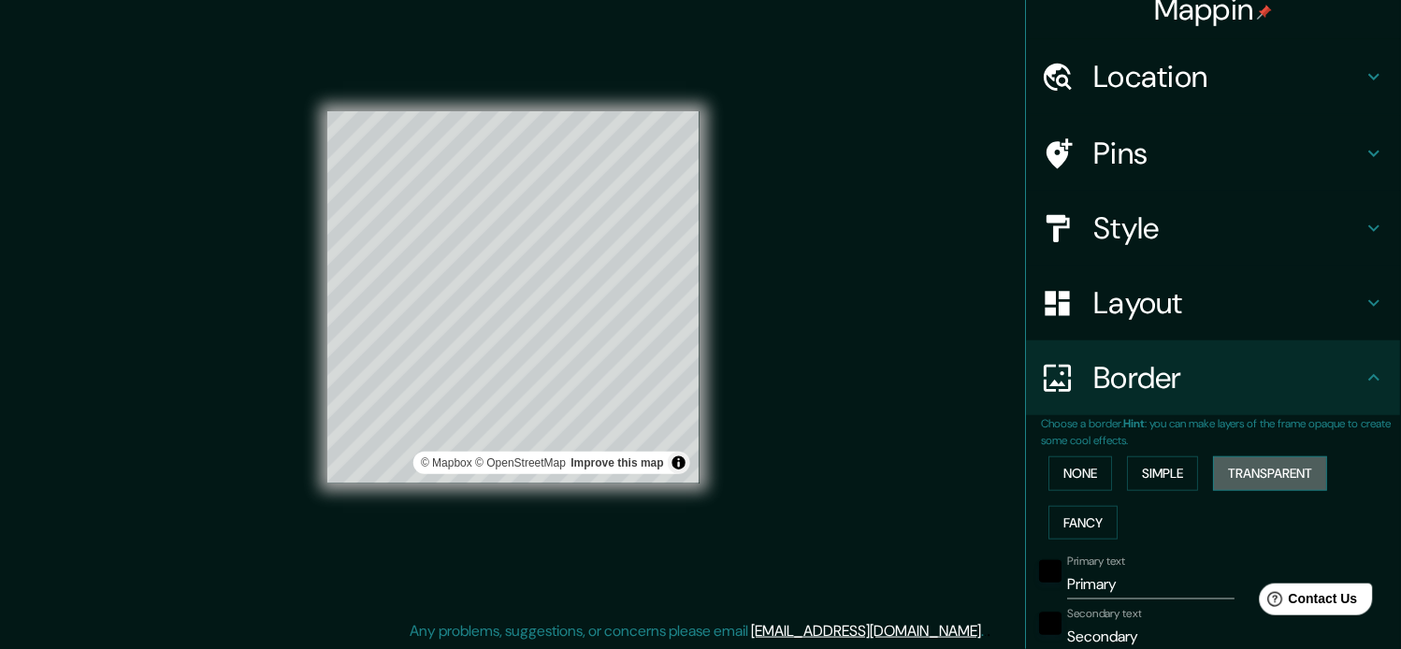
click at [1247, 478] on button "Transparent" at bounding box center [1271, 474] width 114 height 35
click at [1068, 512] on button "Fancy" at bounding box center [1084, 523] width 69 height 35
click at [1053, 471] on button "None" at bounding box center [1082, 474] width 64 height 35
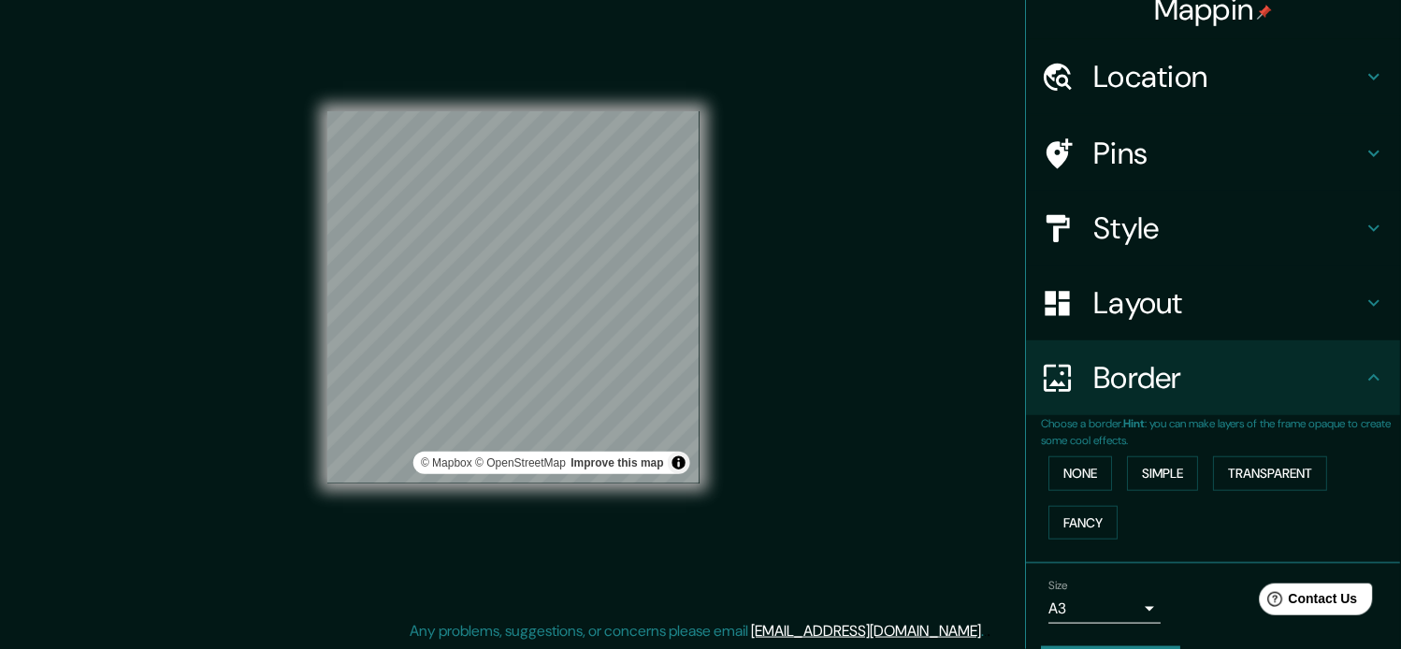
scroll to position [72, 0]
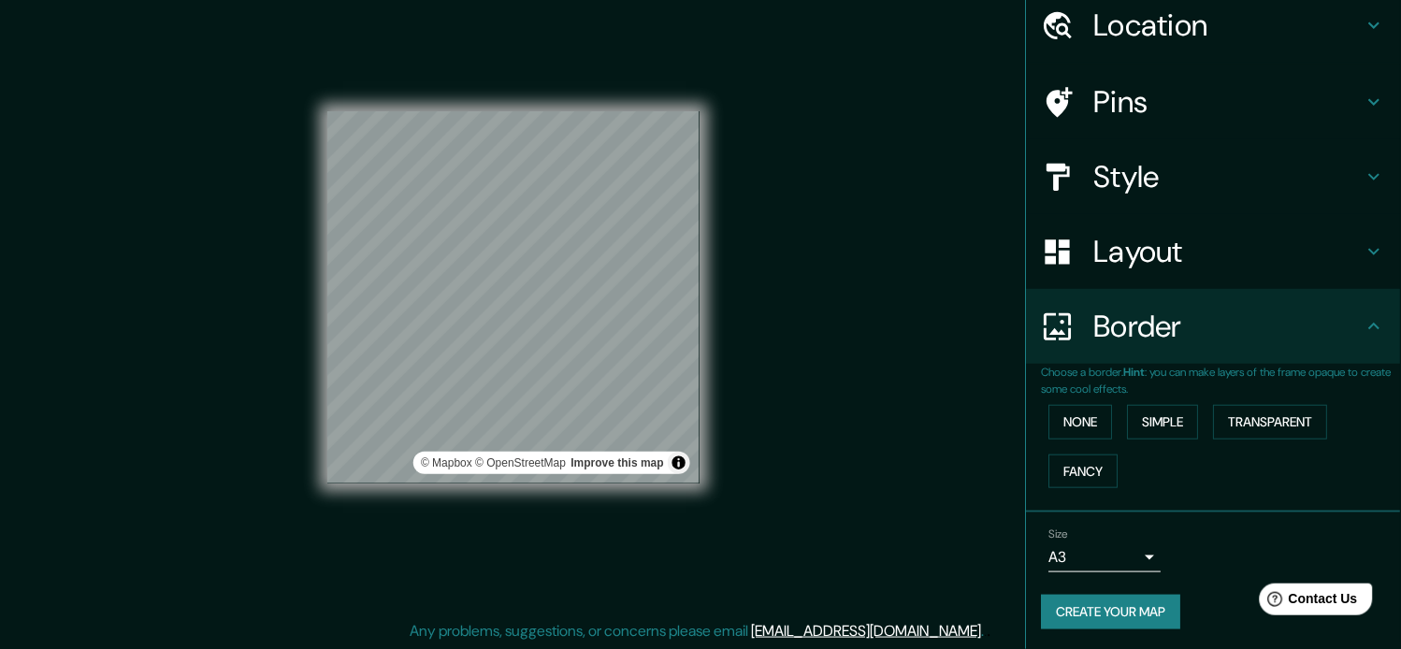
drag, startPoint x: 1396, startPoint y: 522, endPoint x: 35, endPoint y: 48, distance: 1441.4
click at [1113, 584] on button "Create your map" at bounding box center [1111, 612] width 139 height 35
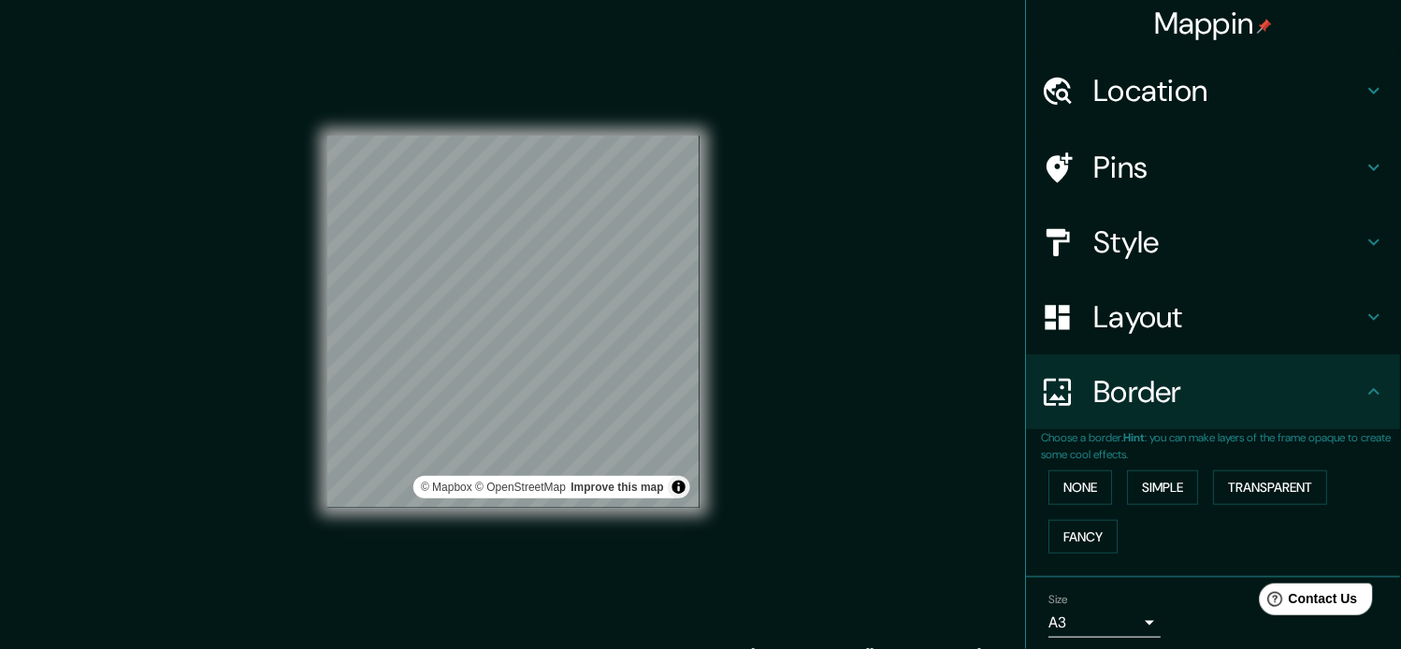
scroll to position [0, 0]
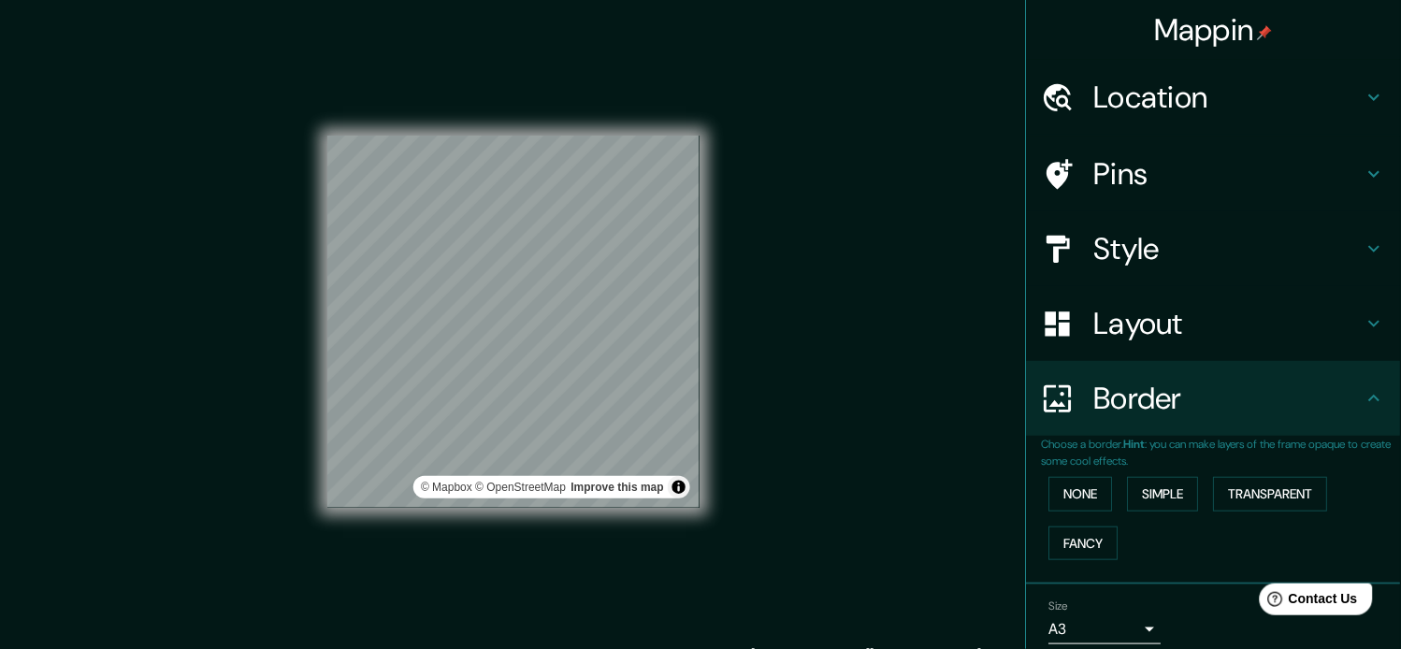
click at [1216, 37] on h4 "Mappin" at bounding box center [1214, 29] width 119 height 37
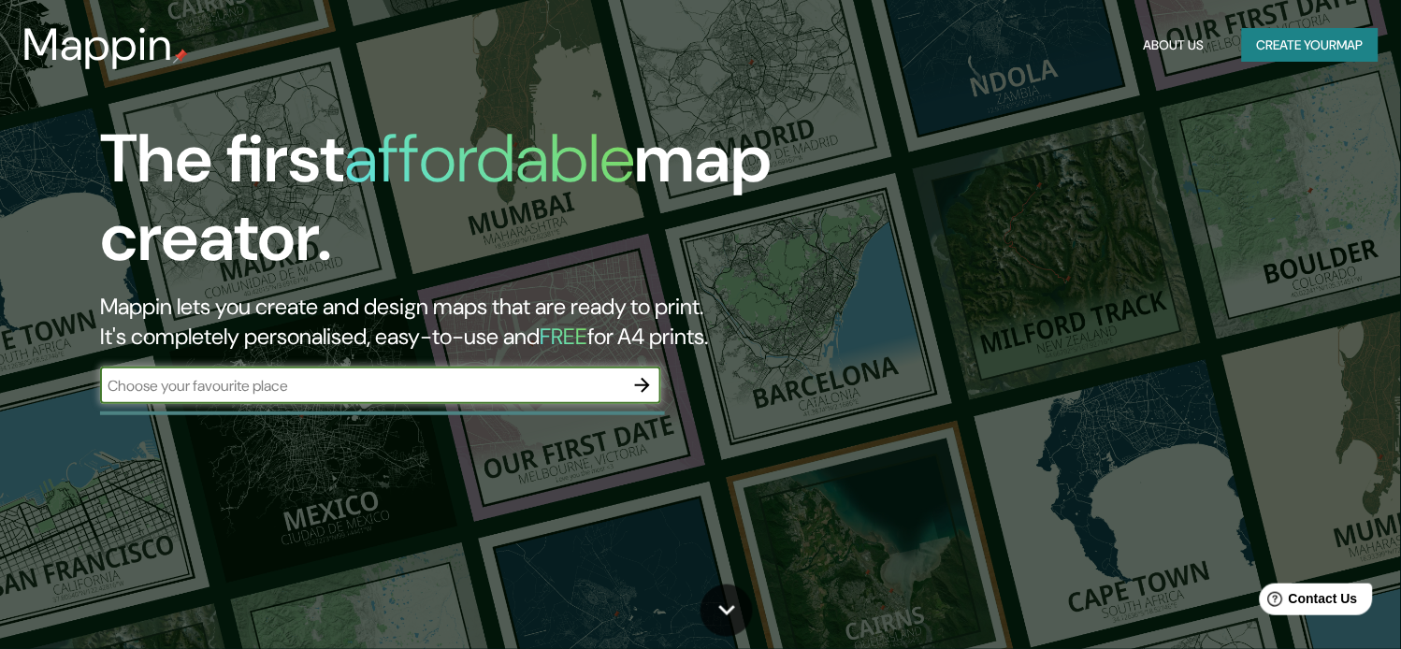
click at [1261, 47] on button "Create your map" at bounding box center [1310, 45] width 137 height 35
